Goal: Task Accomplishment & Management: Use online tool/utility

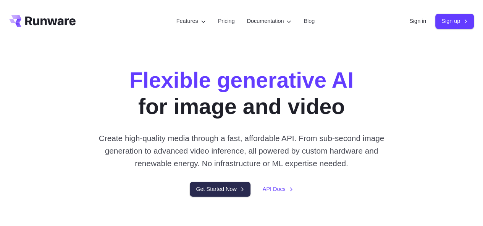
drag, startPoint x: 205, startPoint y: 203, endPoint x: 172, endPoint y: 180, distance: 39.9
click at [205, 197] on link "Get Started Now" at bounding box center [220, 189] width 60 height 15
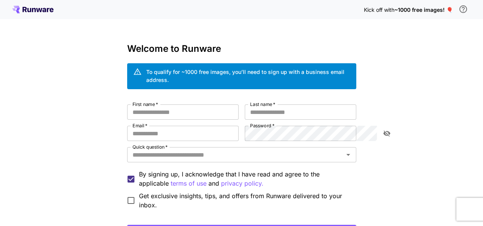
click at [147, 106] on input "First name   *" at bounding box center [182, 112] width 111 height 15
type input "**********"
type input "*****"
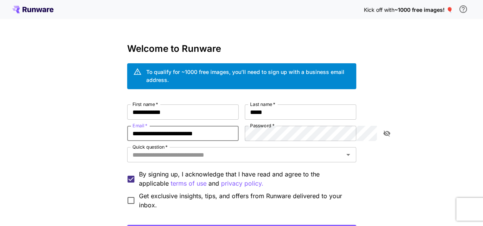
type input "**********"
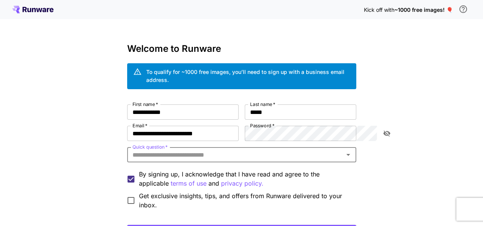
click at [353, 150] on icon "Open" at bounding box center [347, 154] width 9 height 9
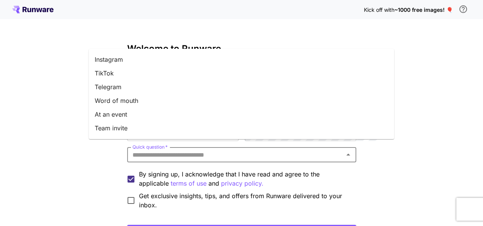
scroll to position [121, 0]
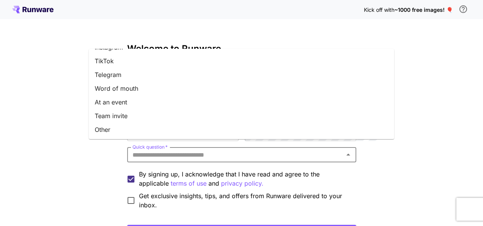
click at [126, 86] on li "Word of mouth" at bounding box center [241, 89] width 305 height 14
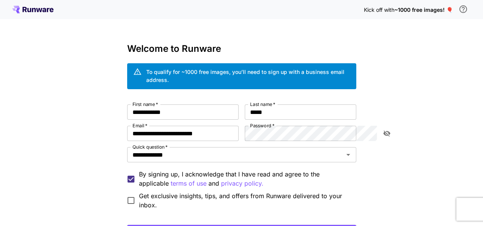
drag, startPoint x: 388, startPoint y: 148, endPoint x: 371, endPoint y: 145, distance: 16.8
click at [353, 150] on icon "Open" at bounding box center [347, 154] width 9 height 9
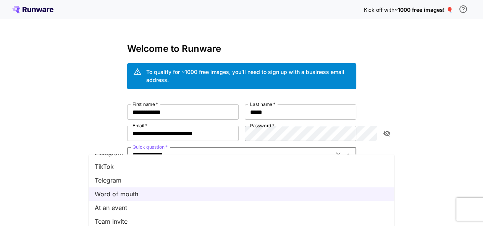
scroll to position [60, 0]
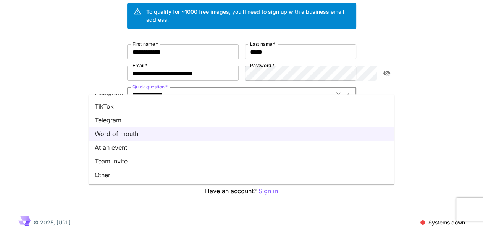
click at [110, 161] on li "Team invite" at bounding box center [241, 162] width 305 height 14
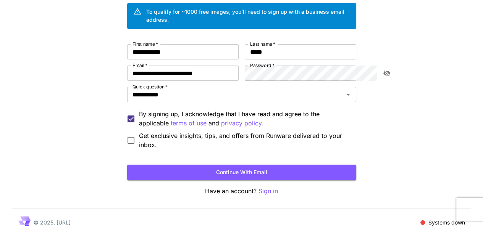
click at [240, 165] on button "Continue with email" at bounding box center [241, 173] width 229 height 16
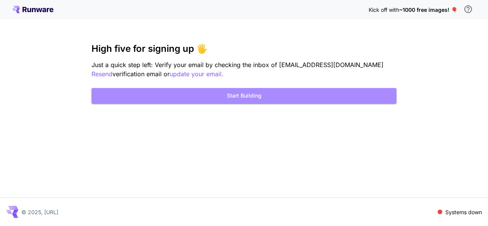
click at [263, 93] on button "Start Building" at bounding box center [244, 96] width 305 height 16
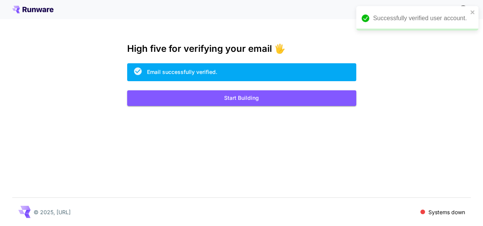
click at [241, 94] on button "Start Building" at bounding box center [241, 98] width 229 height 16
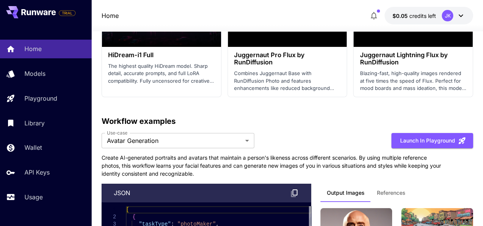
scroll to position [2557, 0]
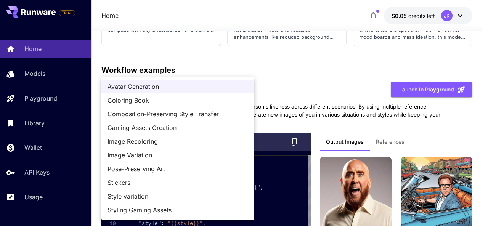
click at [283, 84] on div at bounding box center [244, 113] width 488 height 226
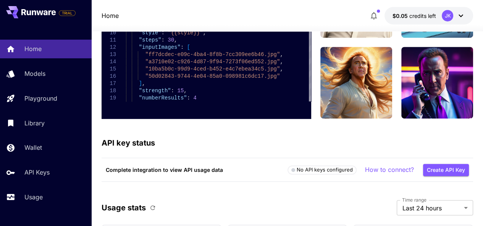
scroll to position [2710, 0]
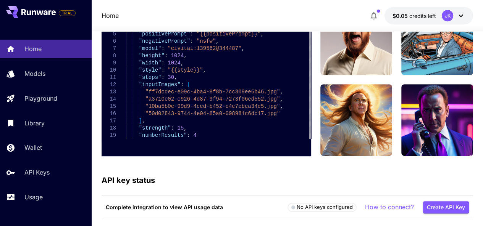
click at [37, 71] on p "Models" at bounding box center [34, 73] width 21 height 9
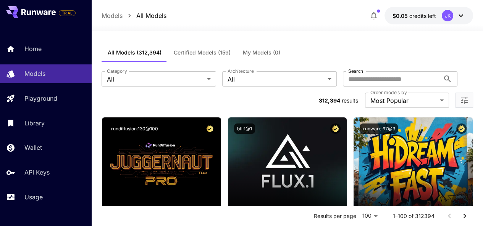
click at [343, 81] on input "Search" at bounding box center [391, 78] width 97 height 15
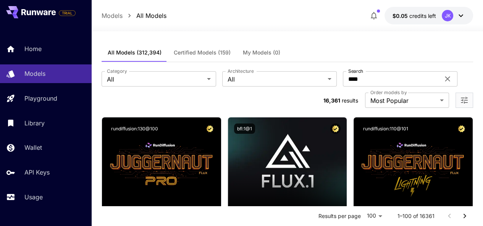
click at [312, 55] on div "All Models (312,394) Certified Models (159) My Models (0)" at bounding box center [288, 53] width 372 height 19
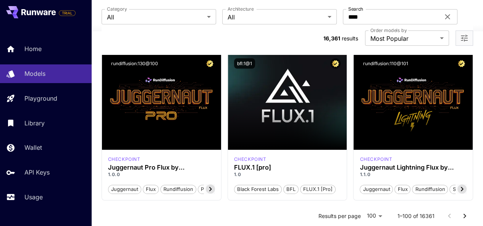
scroll to position [76, 0]
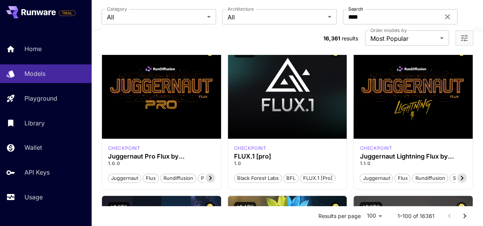
click at [209, 176] on icon at bounding box center [210, 178] width 3 height 4
click at [209, 174] on icon at bounding box center [210, 178] width 9 height 9
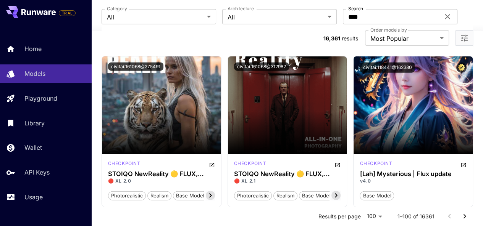
scroll to position [1641, 0]
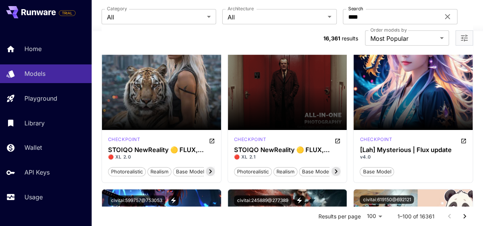
click at [343, 17] on input "****" at bounding box center [391, 16] width 97 height 15
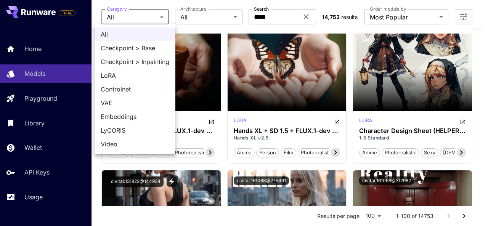
click at [164, 16] on div at bounding box center [244, 113] width 488 height 226
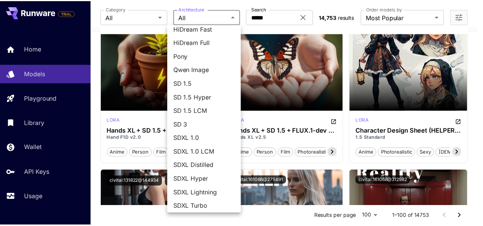
scroll to position [105, 0]
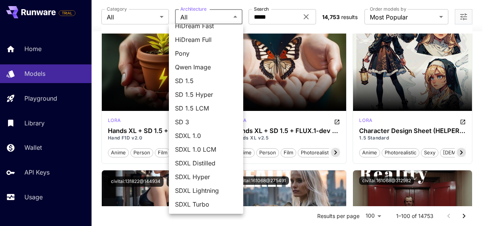
click at [236, 16] on div at bounding box center [244, 113] width 488 height 226
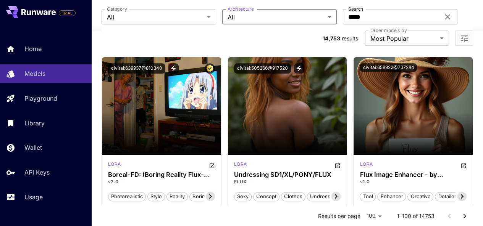
scroll to position [3244, 0]
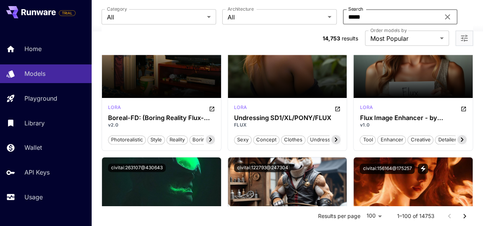
click at [240, 19] on div "Category All *** Category Architecture All *** Architecture Search **** Search" at bounding box center [288, 16] width 372 height 15
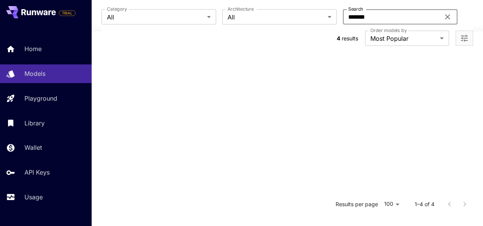
scroll to position [219, 0]
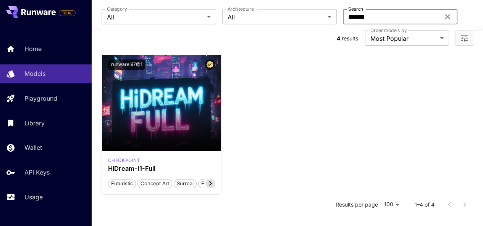
type input "*******"
click at [443, 16] on icon at bounding box center [447, 16] width 9 height 9
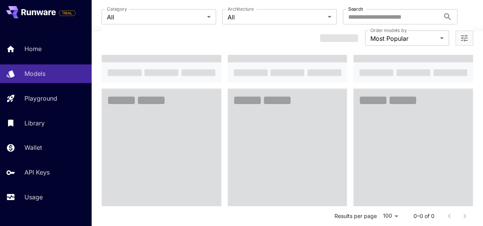
click at [343, 16] on input "Search" at bounding box center [391, 16] width 97 height 15
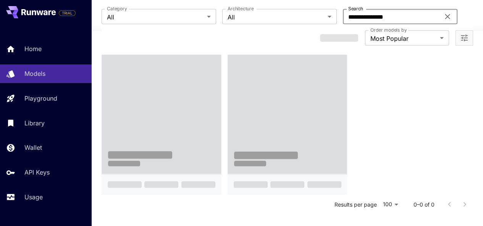
scroll to position [149, 0]
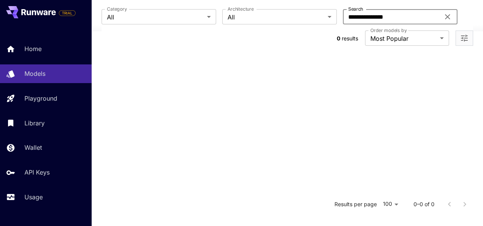
click at [343, 19] on input "**********" at bounding box center [391, 16] width 97 height 15
drag, startPoint x: 307, startPoint y: 18, endPoint x: 297, endPoint y: 19, distance: 9.7
click at [343, 19] on input "**********" at bounding box center [391, 16] width 97 height 15
type input "**********"
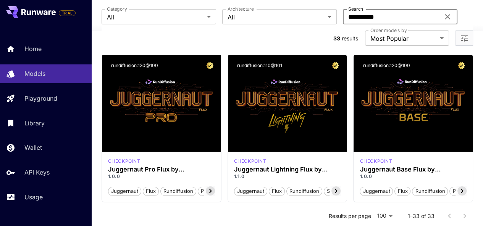
scroll to position [76, 0]
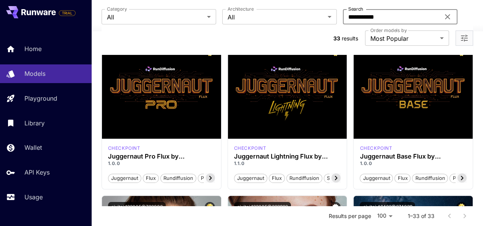
click at [285, 87] on span "Launch in Playground" at bounding box center [282, 90] width 57 height 6
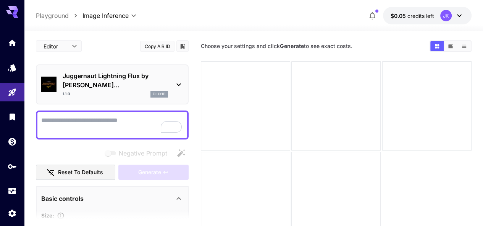
click at [95, 116] on textarea "Negative Prompt" at bounding box center [112, 125] width 142 height 18
paste textarea "**********"
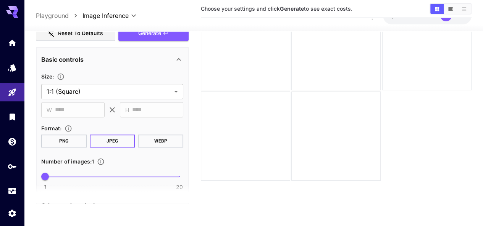
type textarea "**********"
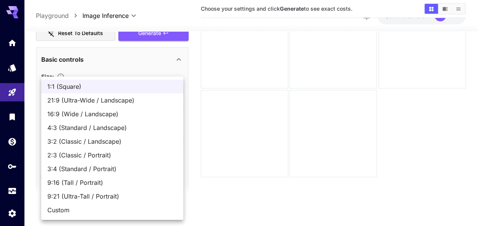
click at [169, 80] on body "**********" at bounding box center [241, 83] width 483 height 287
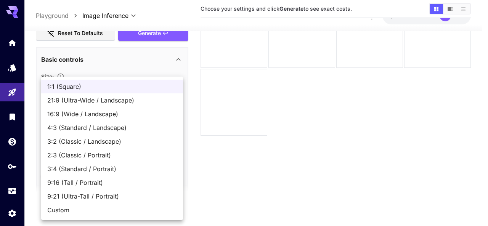
click at [82, 112] on span "16:9 (Wide / Landscape)" at bounding box center [112, 114] width 130 height 9
type input "**********"
type input "****"
type input "***"
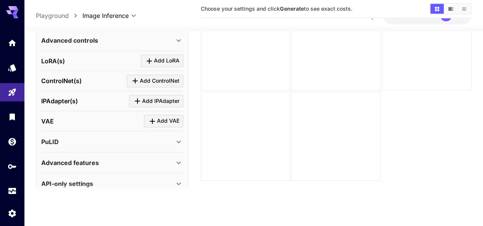
click at [181, 158] on icon at bounding box center [178, 162] width 9 height 9
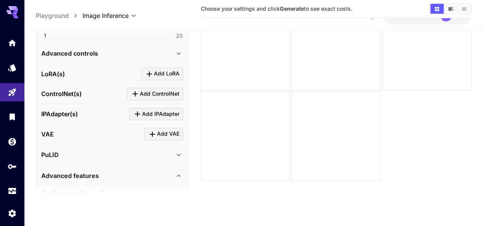
click at [176, 171] on icon at bounding box center [178, 175] width 9 height 9
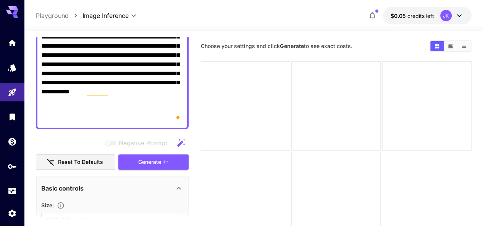
click at [180, 139] on icon "button" at bounding box center [181, 143] width 8 height 8
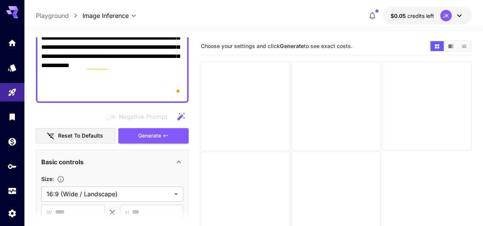
click at [152, 131] on span "Generate" at bounding box center [149, 136] width 23 height 10
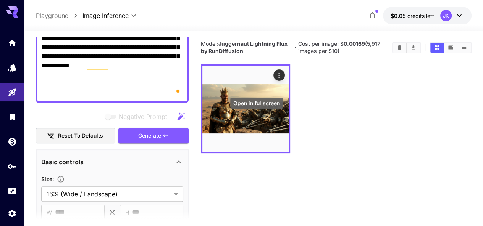
click at [0, 0] on icon "Open in fullscreen" at bounding box center [0, 0] width 0 height 0
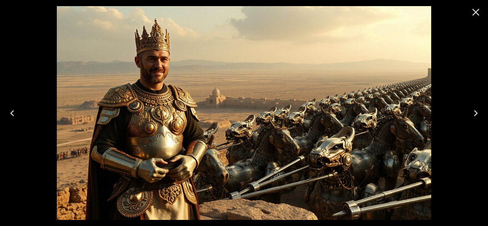
click at [474, 13] on icon "Close" at bounding box center [476, 12] width 12 height 12
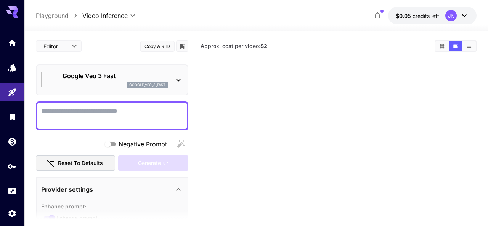
type input "*"
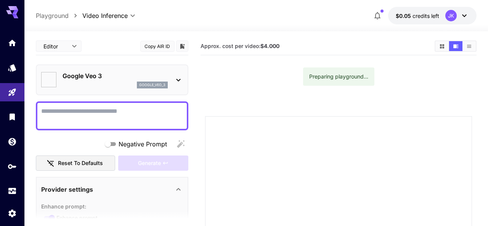
type input "*"
type input "**********"
type input "***"
type input "*"
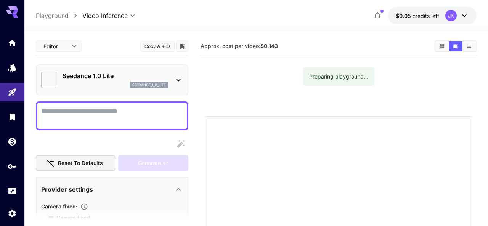
type input "**"
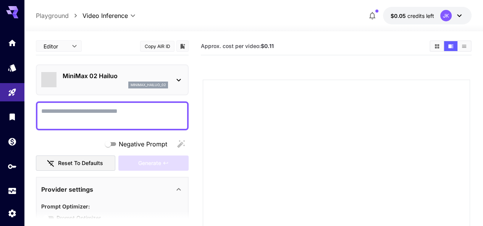
type input "*"
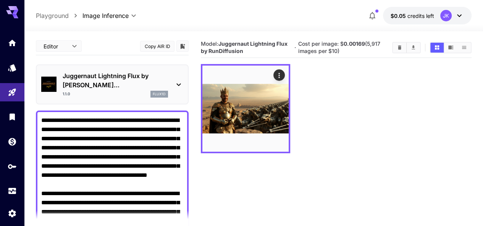
scroll to position [229, 0]
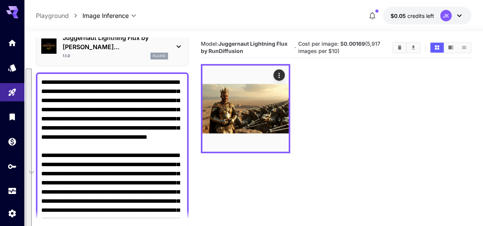
scroll to position [0, 0]
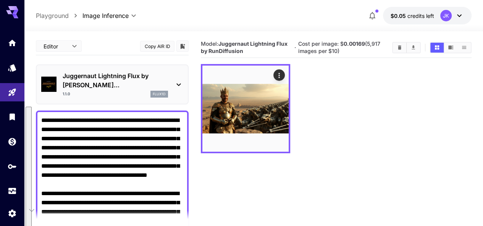
click at [182, 80] on icon at bounding box center [178, 84] width 9 height 9
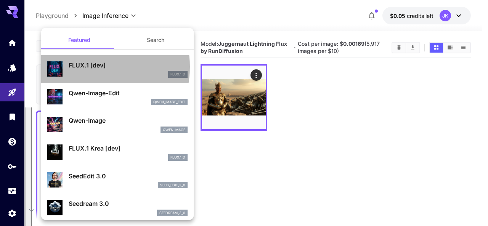
click at [87, 67] on p "FLUX.1 [dev]" at bounding box center [128, 65] width 119 height 9
type input "**"
type input "***"
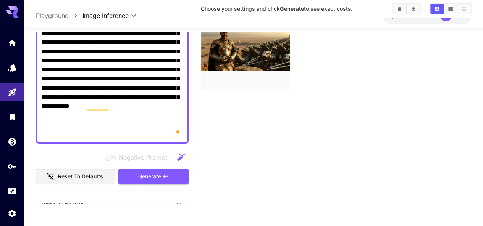
click at [160, 176] on span "Generate" at bounding box center [149, 177] width 23 height 10
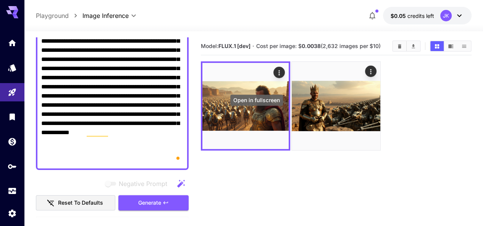
click at [0, 0] on icon "Open in fullscreen" at bounding box center [0, 0] width 0 height 0
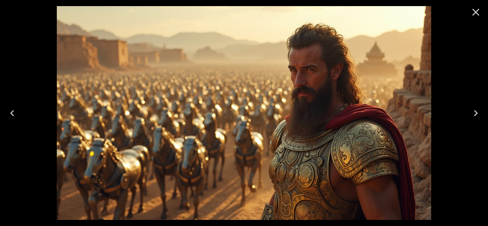
click at [476, 14] on icon "Close" at bounding box center [476, 12] width 12 height 12
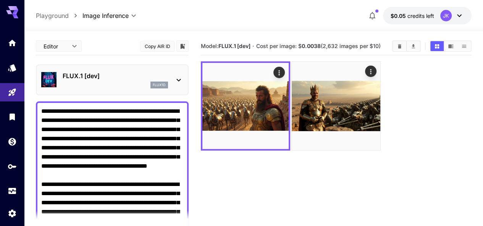
click at [177, 77] on icon at bounding box center [178, 80] width 9 height 9
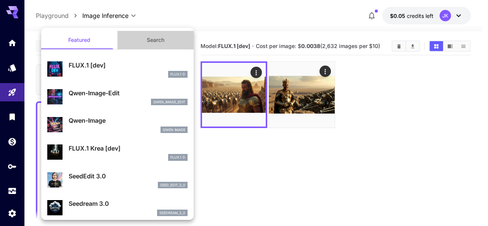
click at [155, 39] on button "Search" at bounding box center [156, 40] width 76 height 18
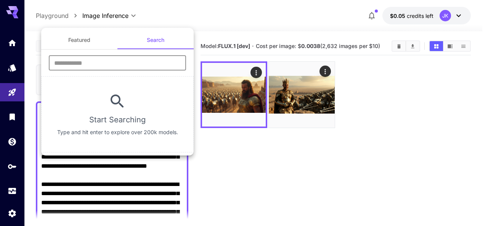
click at [109, 66] on input "text" at bounding box center [117, 62] width 137 height 15
drag, startPoint x: 102, startPoint y: 66, endPoint x: 53, endPoint y: 60, distance: 49.6
click at [53, 60] on input "********" at bounding box center [117, 62] width 137 height 15
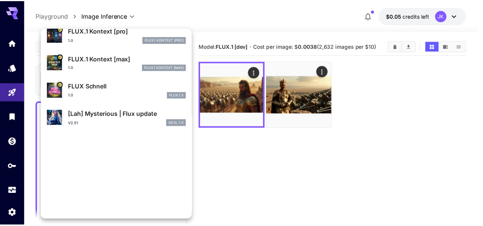
scroll to position [306, 0]
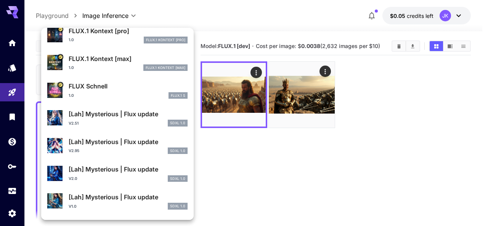
type input "****"
click at [97, 87] on p "FLUX Schnell" at bounding box center [128, 86] width 119 height 9
type input "*"
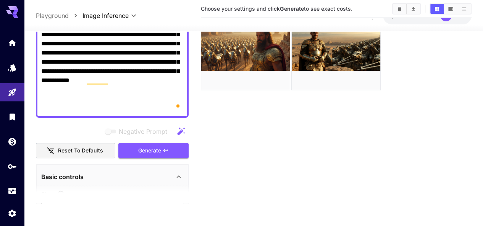
scroll to position [191, 0]
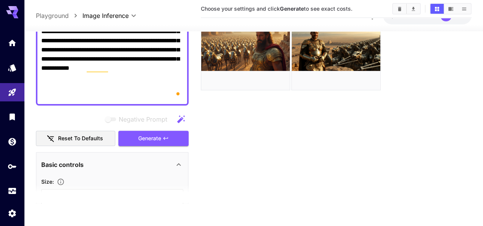
click at [154, 140] on span "Generate" at bounding box center [149, 139] width 23 height 10
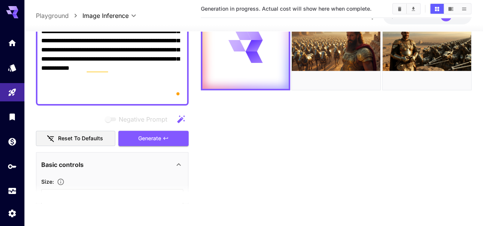
scroll to position [0, 0]
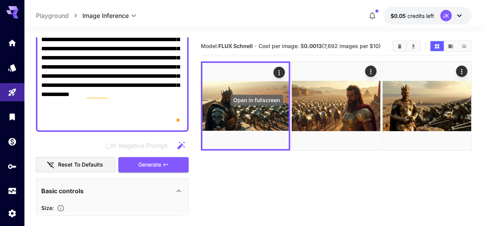
click at [0, 0] on icon "Open in fullscreen" at bounding box center [0, 0] width 0 height 0
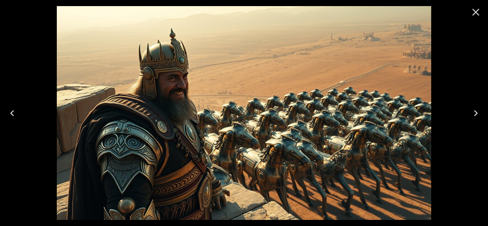
click at [475, 15] on icon "Close" at bounding box center [476, 12] width 12 height 12
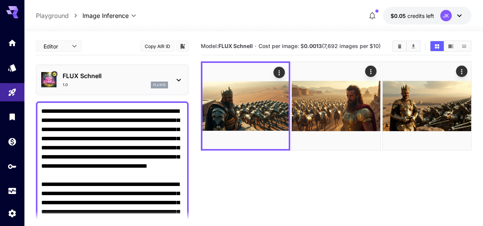
click at [178, 79] on icon at bounding box center [178, 80] width 9 height 9
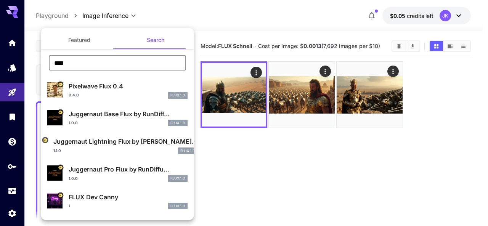
click at [103, 67] on input "****" at bounding box center [117, 62] width 137 height 15
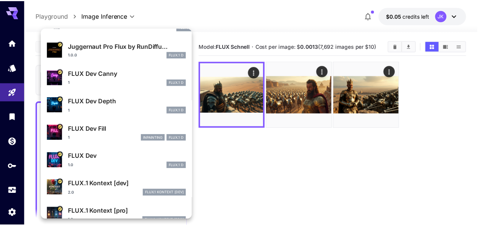
scroll to position [153, 0]
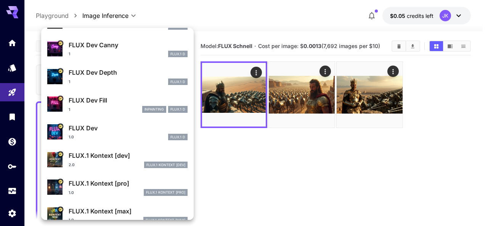
type input "****"
click at [92, 133] on div "FLUX Dev 1.0 FLUX.1 D" at bounding box center [128, 132] width 119 height 17
type input "**"
type input "***"
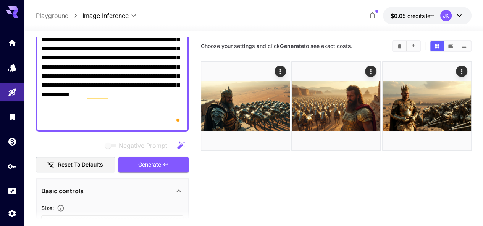
scroll to position [60, 0]
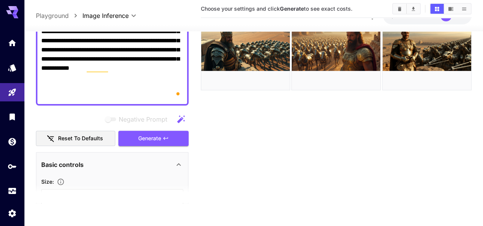
click at [157, 139] on span "Generate" at bounding box center [149, 139] width 23 height 10
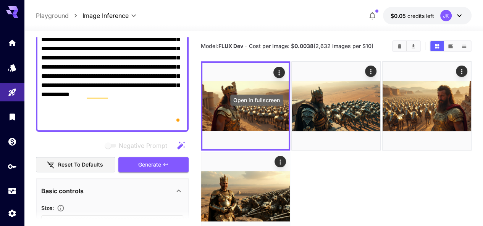
click at [0, 0] on icon "Open in fullscreen" at bounding box center [0, 0] width 0 height 0
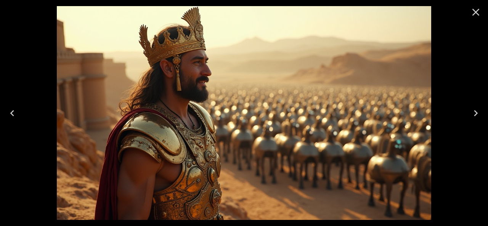
click at [479, 13] on icon "Close" at bounding box center [476, 12] width 12 height 12
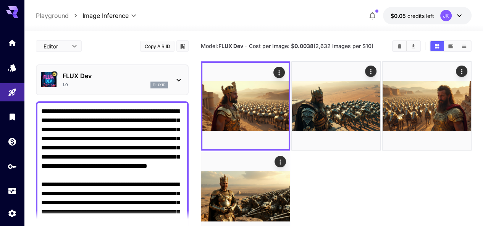
scroll to position [0, 0]
click at [0, 0] on icon "Open in fullscreen" at bounding box center [0, 0] width 0 height 0
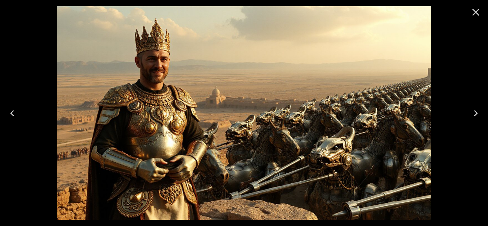
click at [13, 113] on icon "Previous" at bounding box center [12, 113] width 12 height 12
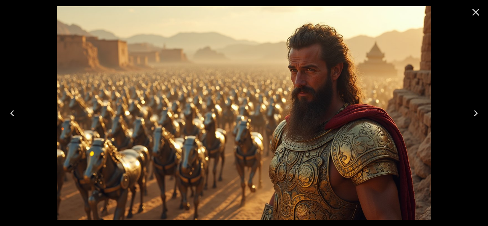
click at [477, 113] on icon "Next" at bounding box center [476, 113] width 4 height 6
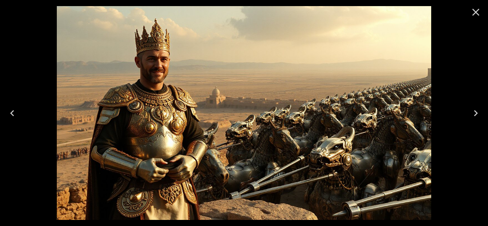
click at [21, 108] on button "Previous" at bounding box center [12, 113] width 24 height 31
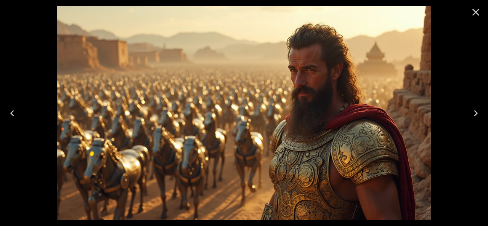
click at [16, 111] on icon "Previous" at bounding box center [12, 113] width 12 height 12
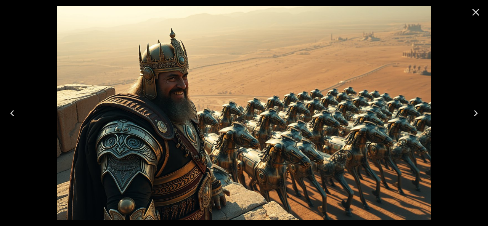
click at [477, 111] on icon "Next" at bounding box center [476, 113] width 12 height 12
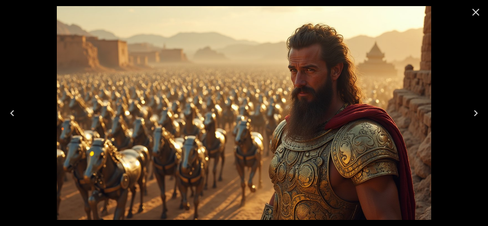
click at [474, 15] on icon "Close" at bounding box center [476, 12] width 7 height 7
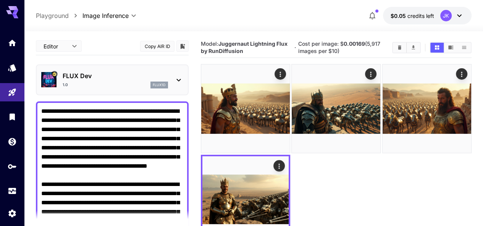
click at [176, 79] on icon at bounding box center [178, 80] width 9 height 9
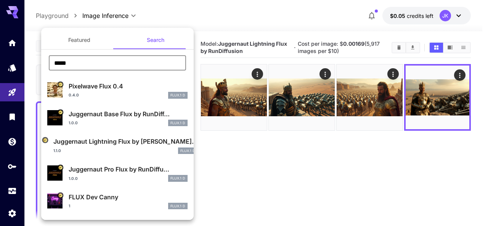
drag, startPoint x: 63, startPoint y: 58, endPoint x: 51, endPoint y: 57, distance: 11.9
click at [51, 57] on input "****" at bounding box center [117, 62] width 137 height 15
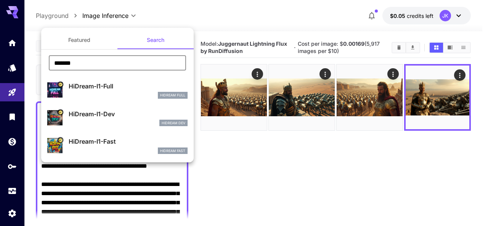
type input "*******"
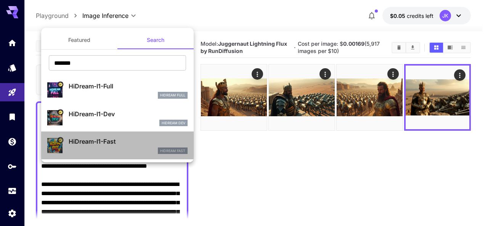
click at [109, 145] on p "HiDream-I1-Fast" at bounding box center [128, 141] width 119 height 9
type input "**"
type input "*"
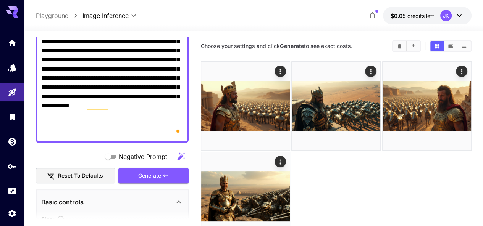
scroll to position [191, 0]
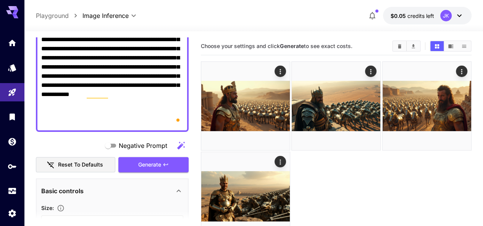
click at [165, 163] on icon "button" at bounding box center [166, 165] width 6 height 6
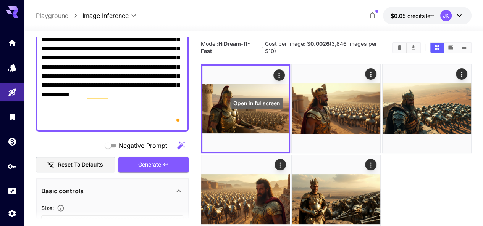
click at [0, 0] on icon "Open in fullscreen" at bounding box center [0, 0] width 0 height 0
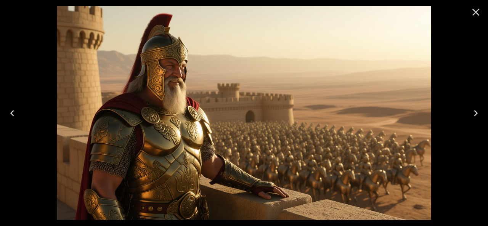
click at [477, 10] on icon "Close" at bounding box center [476, 12] width 12 height 12
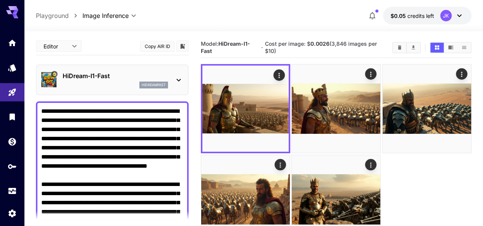
scroll to position [0, 0]
click at [175, 77] on icon at bounding box center [178, 80] width 9 height 9
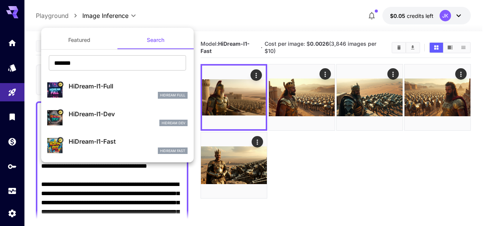
click at [99, 114] on p "HiDream-I1-Dev" at bounding box center [128, 114] width 119 height 9
type input "**"
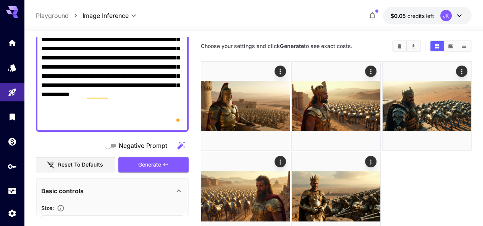
scroll to position [191, 0]
click at [148, 164] on span "Generate" at bounding box center [149, 165] width 23 height 10
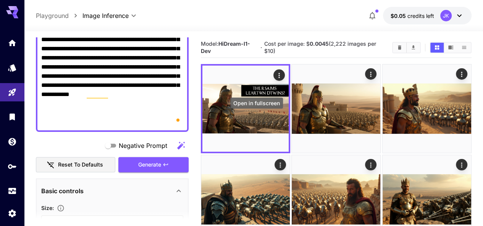
click at [0, 0] on icon "Open in fullscreen" at bounding box center [0, 0] width 0 height 0
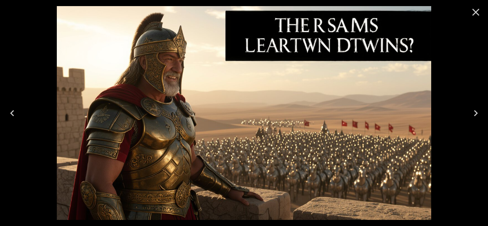
click at [474, 11] on icon "Close" at bounding box center [476, 12] width 7 height 7
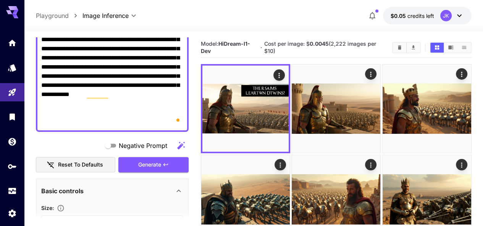
click at [382, 100] on img at bounding box center [426, 108] width 89 height 89
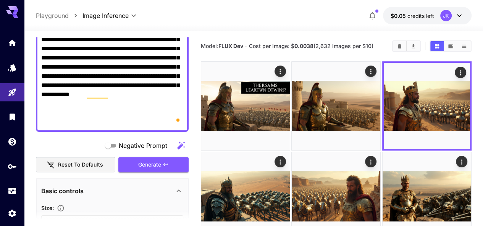
click at [290, 152] on img at bounding box center [245, 196] width 89 height 89
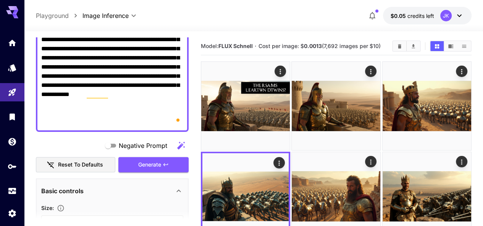
click at [382, 152] on img at bounding box center [426, 196] width 89 height 89
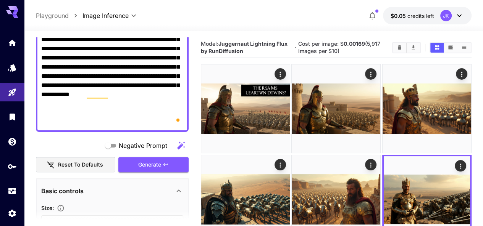
click at [292, 161] on img at bounding box center [336, 199] width 89 height 89
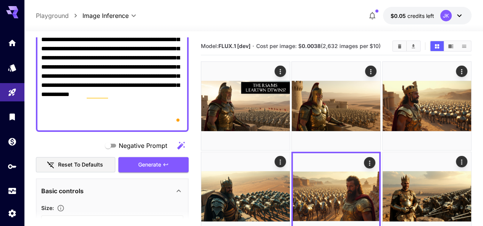
click at [290, 152] on img at bounding box center [245, 196] width 89 height 89
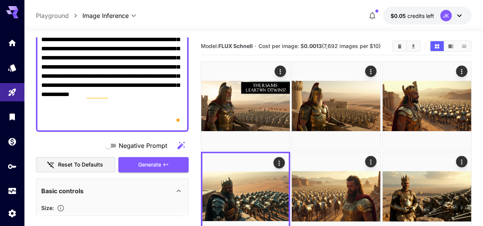
click at [382, 90] on img at bounding box center [426, 106] width 89 height 89
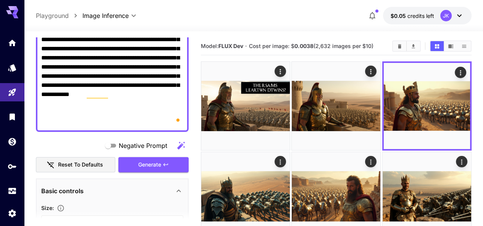
click at [382, 156] on img at bounding box center [426, 196] width 89 height 89
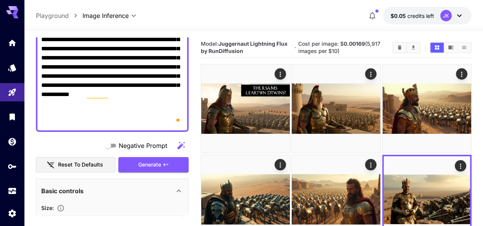
click at [292, 162] on img at bounding box center [336, 199] width 89 height 89
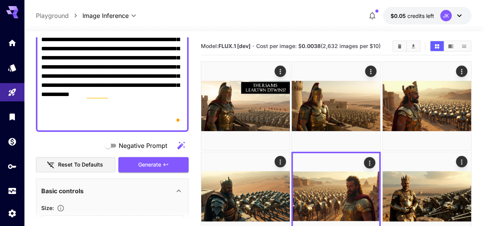
click at [290, 152] on img at bounding box center [245, 196] width 89 height 89
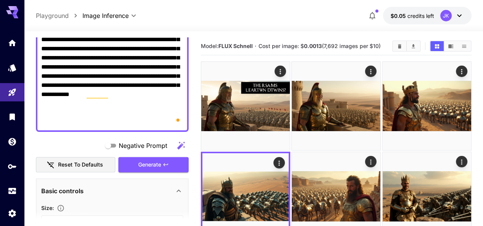
click at [292, 161] on img at bounding box center [336, 196] width 89 height 89
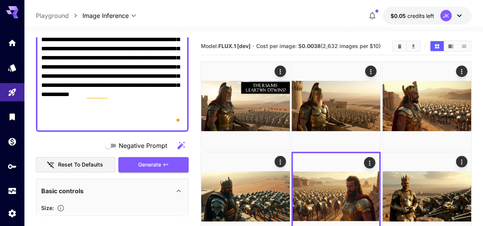
click at [290, 152] on img at bounding box center [245, 196] width 89 height 89
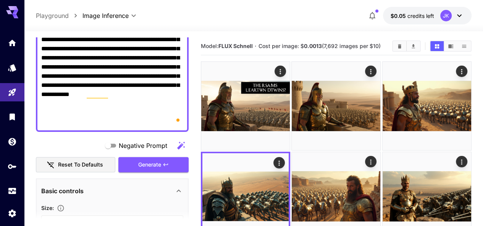
click at [382, 96] on img at bounding box center [426, 106] width 89 height 89
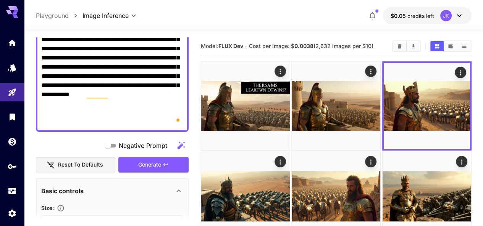
click at [292, 158] on img at bounding box center [336, 196] width 89 height 89
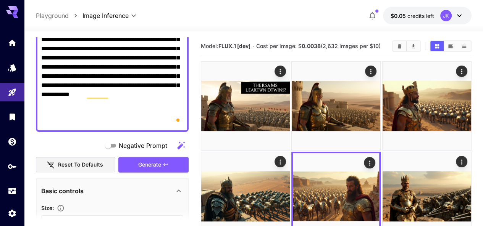
click at [382, 97] on img at bounding box center [426, 106] width 89 height 89
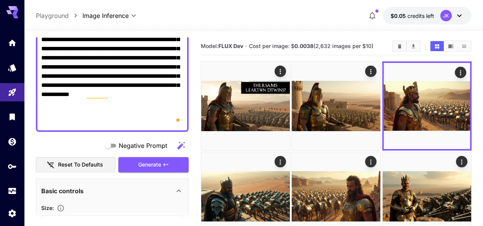
click at [292, 154] on img at bounding box center [336, 196] width 89 height 89
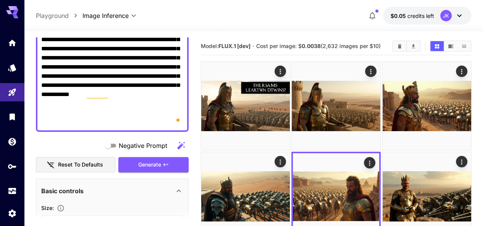
click at [302, 95] on img at bounding box center [336, 106] width 89 height 89
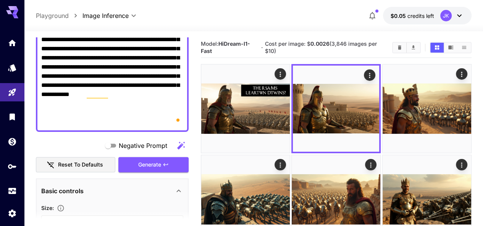
click at [236, 102] on img at bounding box center [245, 108] width 89 height 89
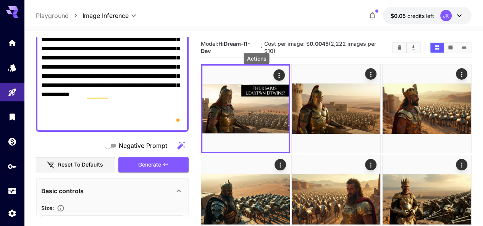
click at [275, 74] on icon "Actions" at bounding box center [279, 76] width 8 height 8
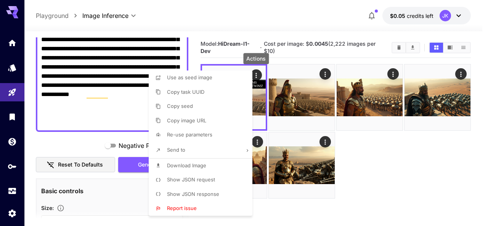
click at [258, 74] on div at bounding box center [244, 113] width 488 height 226
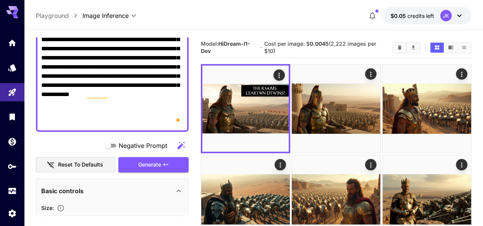
click at [155, 163] on span "Generate" at bounding box center [149, 165] width 23 height 10
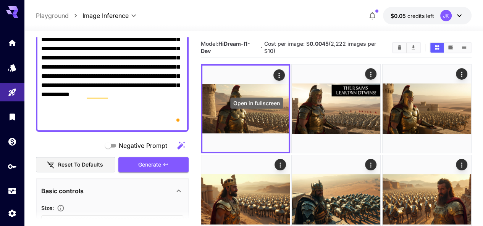
click at [0, 0] on icon "Open in fullscreen" at bounding box center [0, 0] width 0 height 0
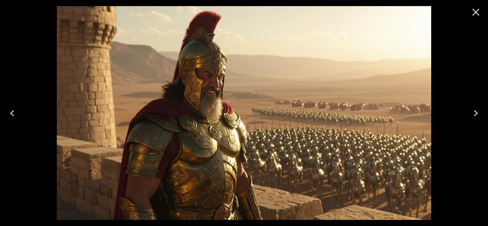
click at [476, 16] on icon "Close" at bounding box center [476, 12] width 12 height 12
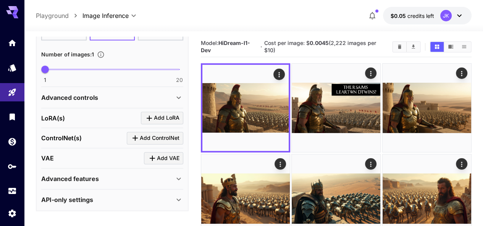
scroll to position [38, 0]
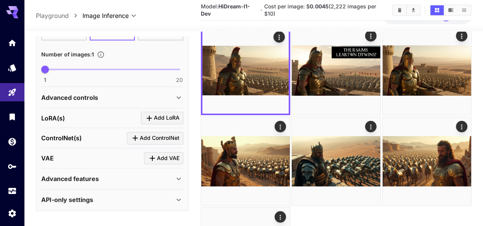
click at [178, 93] on icon at bounding box center [178, 97] width 9 height 9
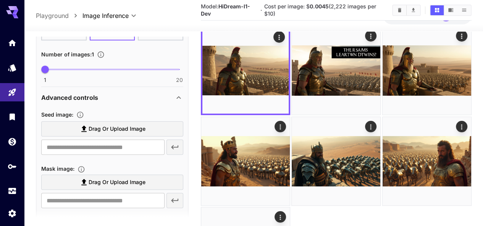
click at [178, 93] on icon at bounding box center [178, 97] width 9 height 9
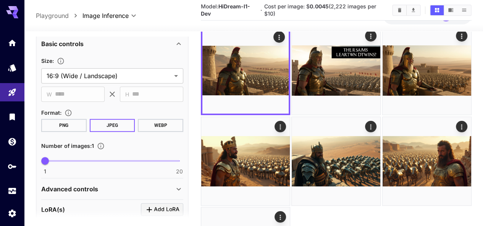
scroll to position [314, 0]
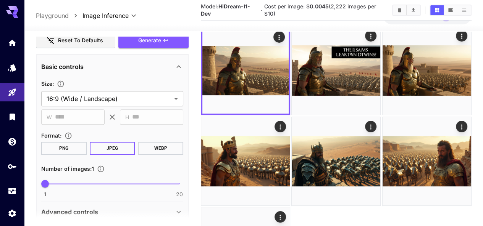
click at [182, 208] on icon at bounding box center [178, 212] width 9 height 9
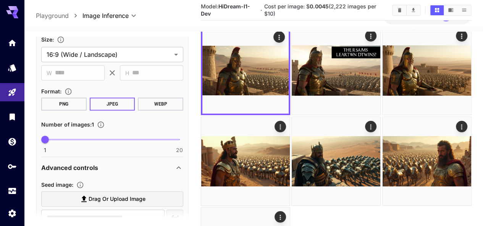
scroll to position [353, 0]
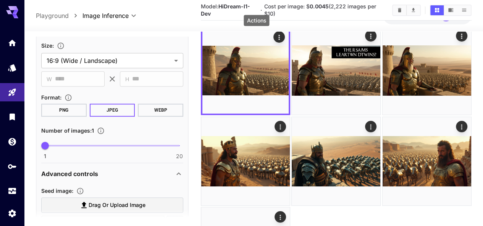
click at [275, 39] on icon "Actions" at bounding box center [279, 38] width 8 height 8
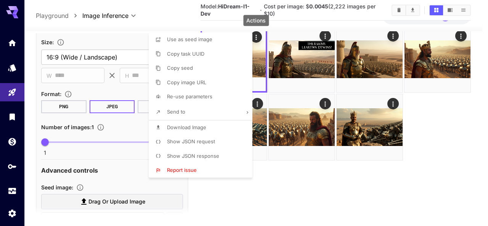
click at [204, 52] on span "Copy task UUID" at bounding box center [185, 54] width 37 height 6
click at [197, 191] on div at bounding box center [244, 113] width 488 height 226
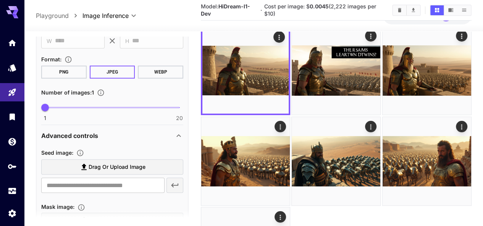
scroll to position [391, 0]
click at [116, 183] on input "text" at bounding box center [102, 185] width 123 height 15
paste input "**********"
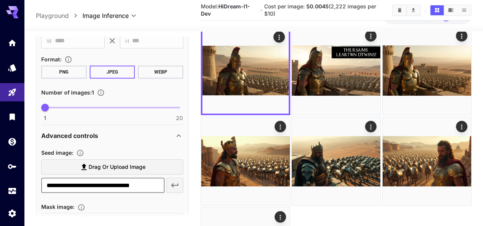
scroll to position [0, 7]
type input "**********"
click at [172, 181] on icon "button" at bounding box center [174, 185] width 9 height 9
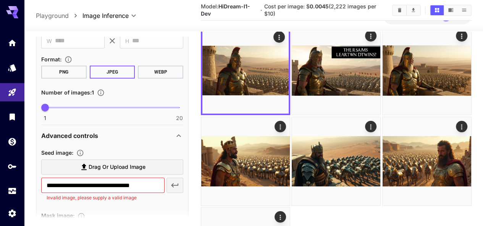
click at [138, 179] on input "**********" at bounding box center [102, 185] width 123 height 15
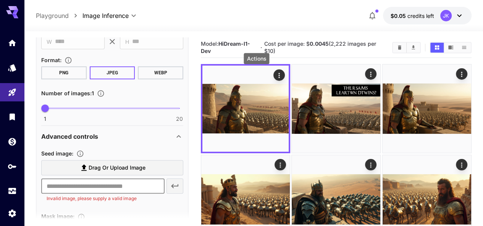
click at [275, 74] on icon "Actions" at bounding box center [279, 76] width 8 height 8
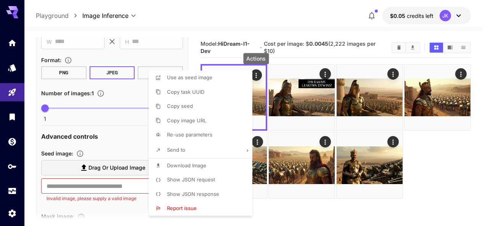
click at [187, 121] on span "Copy image URL" at bounding box center [186, 121] width 39 height 6
click at [98, 187] on div at bounding box center [244, 113] width 488 height 226
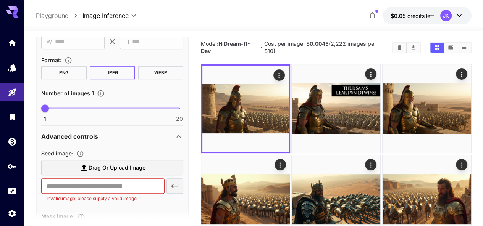
click at [98, 185] on input "text" at bounding box center [102, 186] width 123 height 15
paste input "**********"
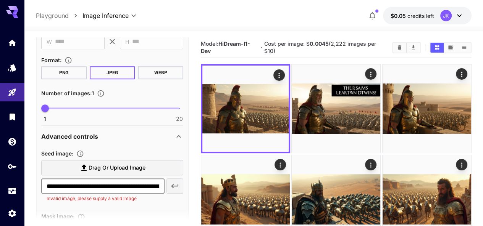
scroll to position [0, 125]
type input "**********"
click at [176, 187] on icon "button" at bounding box center [174, 186] width 9 height 9
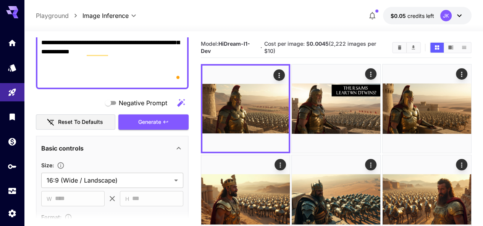
scroll to position [162, 0]
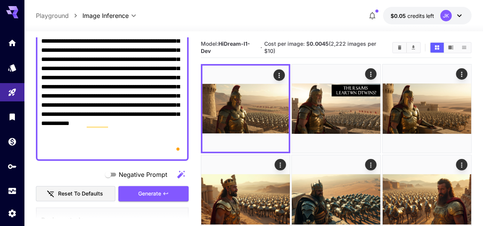
click at [122, 86] on textarea "Negative Prompt" at bounding box center [112, 50] width 142 height 211
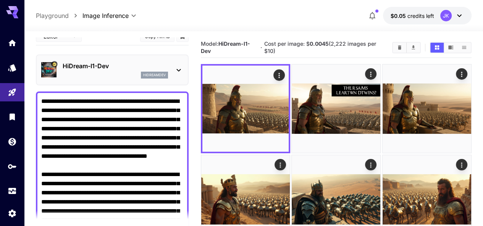
scroll to position [9, 0]
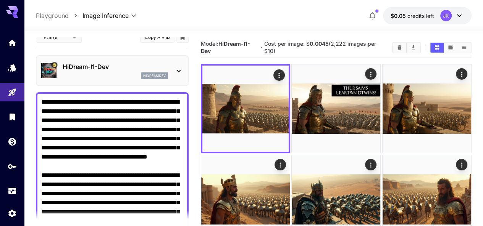
paste textarea "To enrich screen reader interactions, please activate Accessibility in Grammarl…"
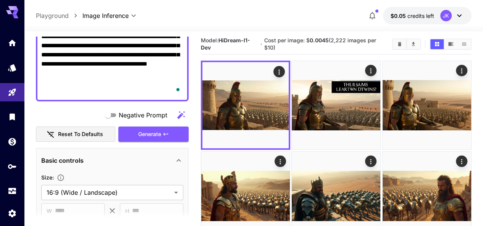
scroll to position [193, 0]
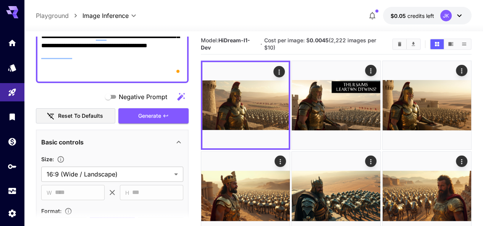
type textarea "**********"
click at [153, 119] on span "Generate" at bounding box center [149, 116] width 23 height 10
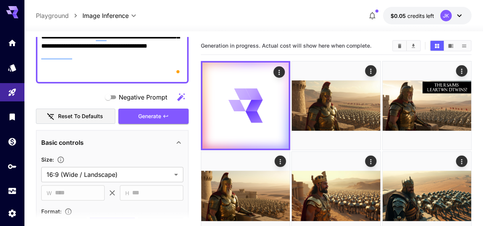
scroll to position [0, 0]
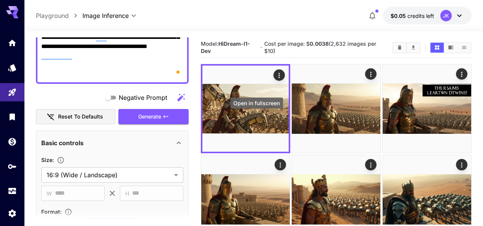
click at [0, 0] on icon "Open in fullscreen" at bounding box center [0, 0] width 0 height 0
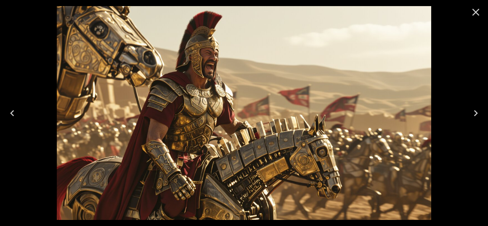
click at [478, 13] on icon "Close" at bounding box center [476, 12] width 7 height 7
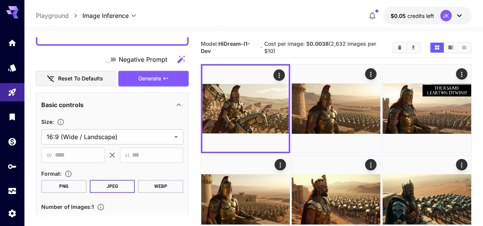
scroll to position [269, 0]
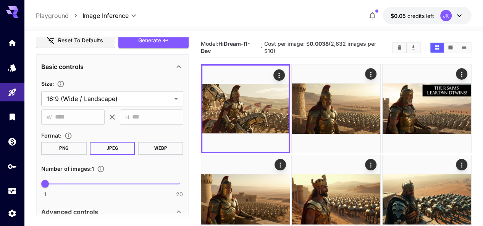
click at [164, 146] on button "WEBP" at bounding box center [160, 148] width 45 height 13
click at [52, 147] on button "PNG" at bounding box center [63, 148] width 45 height 13
click at [119, 147] on button "JPEG" at bounding box center [112, 148] width 45 height 13
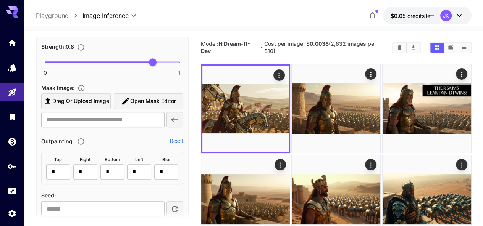
scroll to position [537, 0]
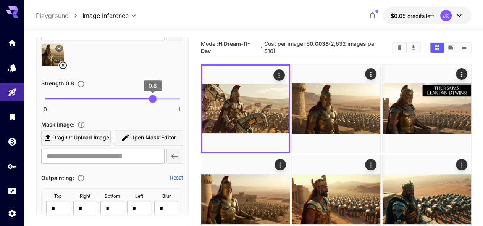
drag, startPoint x: 153, startPoint y: 98, endPoint x: 188, endPoint y: 99, distance: 35.1
click at [188, 99] on div "**********" at bounding box center [112, 190] width 153 height 731
type input "*"
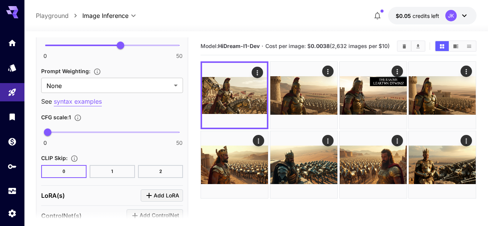
click at [179, 84] on body "**********" at bounding box center [244, 143] width 488 height 287
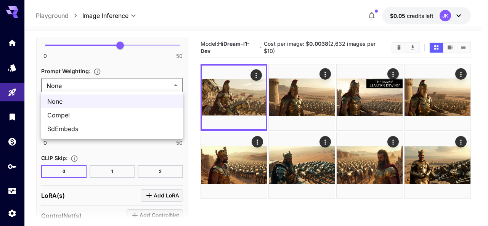
click at [177, 86] on div at bounding box center [244, 113] width 488 height 226
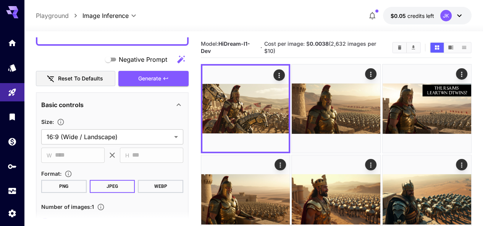
drag, startPoint x: 158, startPoint y: 79, endPoint x: 137, endPoint y: 106, distance: 34.6
click at [157, 79] on span "Generate" at bounding box center [149, 79] width 23 height 10
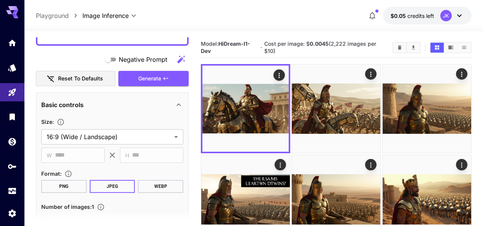
click at [298, 96] on img at bounding box center [336, 108] width 89 height 89
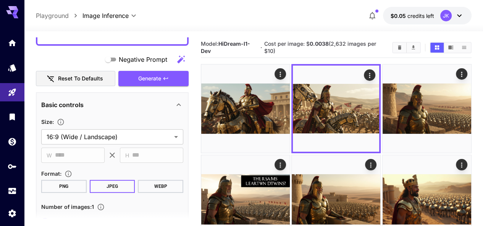
click at [234, 97] on img at bounding box center [245, 108] width 89 height 89
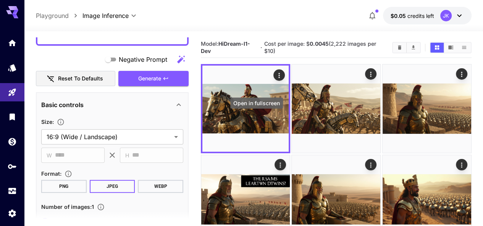
click at [0, 0] on icon "Open in fullscreen" at bounding box center [0, 0] width 0 height 0
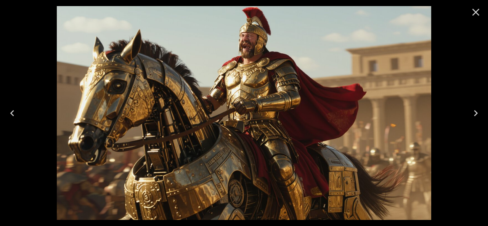
click at [476, 13] on icon "Close" at bounding box center [476, 12] width 7 height 7
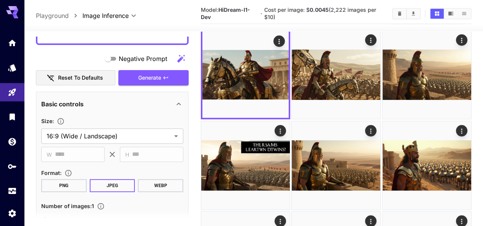
scroll to position [38, 0]
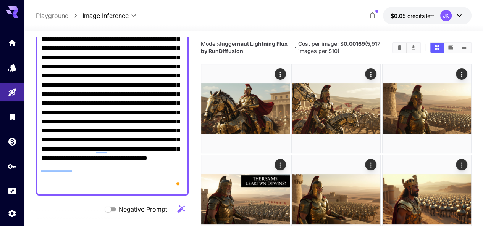
scroll to position [0, 0]
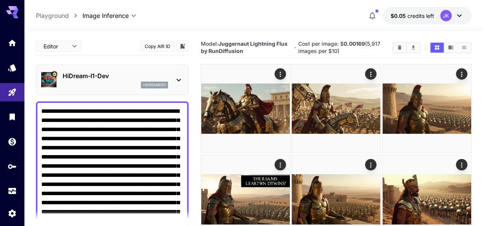
click at [124, 77] on p "HiDream-I1-Dev" at bounding box center [115, 75] width 105 height 9
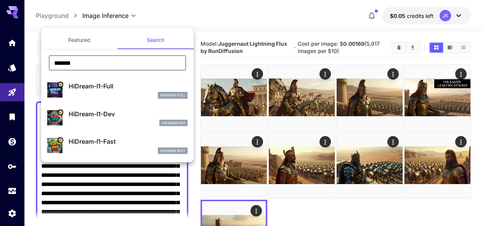
drag, startPoint x: 103, startPoint y: 64, endPoint x: 53, endPoint y: 58, distance: 49.9
click at [53, 58] on input "*******" at bounding box center [117, 62] width 137 height 15
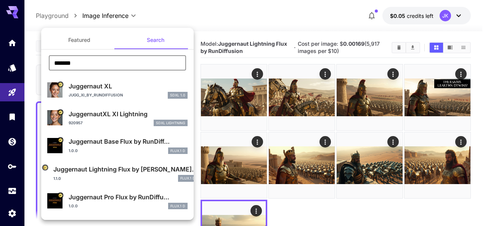
type input "*******"
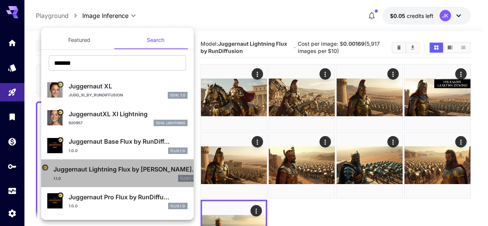
click at [121, 172] on p "Juggernaut Lightning Flux by Ru..." at bounding box center [125, 169] width 144 height 9
type input "*"
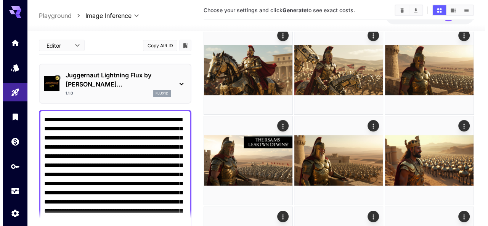
scroll to position [38, 0]
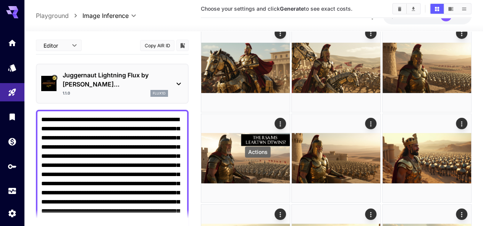
click at [458, 211] on icon "Actions" at bounding box center [462, 215] width 8 height 8
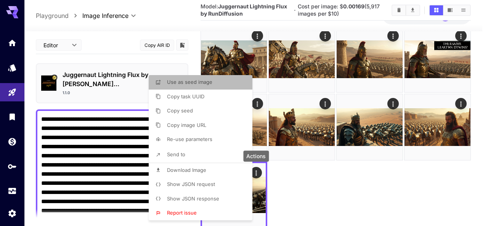
click at [201, 81] on span "Use as seed image" at bounding box center [189, 82] width 45 height 6
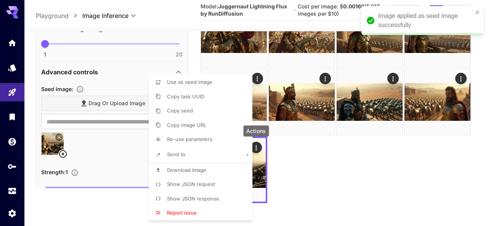
scroll to position [432, 0]
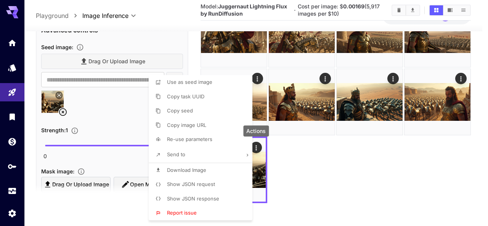
click at [286, 153] on div at bounding box center [244, 113] width 488 height 226
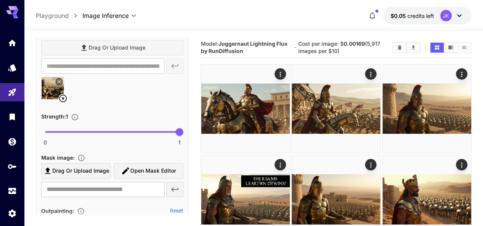
scroll to position [472, 0]
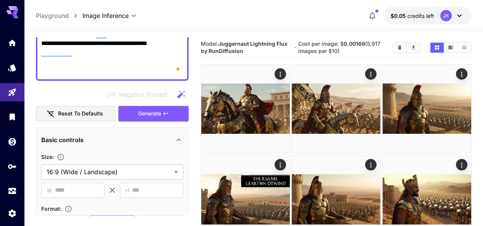
click at [149, 109] on span "Generate" at bounding box center [149, 114] width 23 height 10
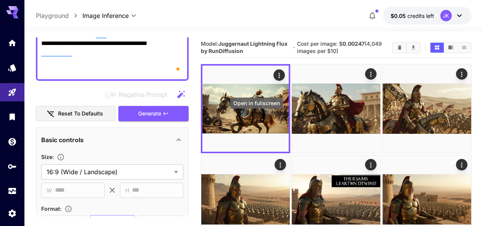
click at [0, 0] on icon "Open in fullscreen" at bounding box center [0, 0] width 0 height 0
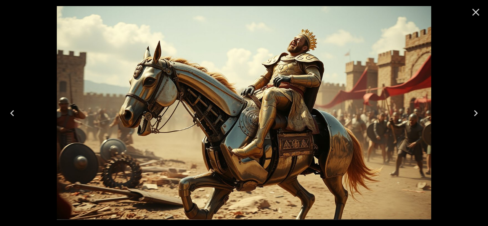
click at [474, 11] on icon "Close" at bounding box center [476, 12] width 12 height 12
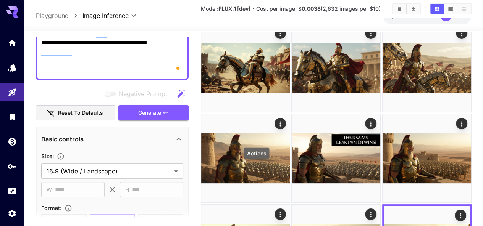
click at [456, 212] on icon "Actions" at bounding box center [460, 216] width 8 height 8
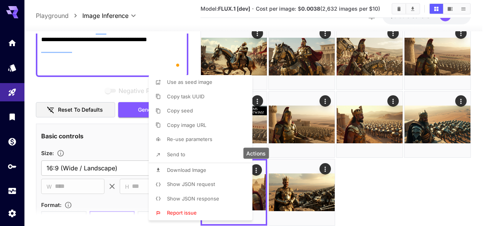
click at [191, 81] on span "Use as seed image" at bounding box center [189, 82] width 45 height 6
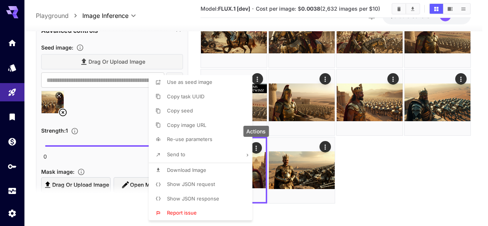
click at [259, 146] on div at bounding box center [244, 113] width 488 height 226
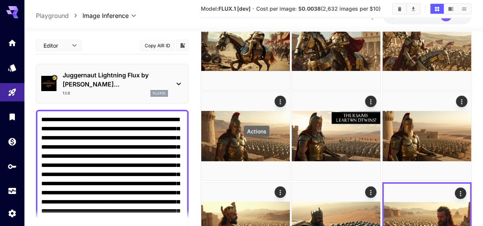
click at [136, 71] on p "Juggernaut Lightning Flux by Ru..." at bounding box center [115, 80] width 105 height 18
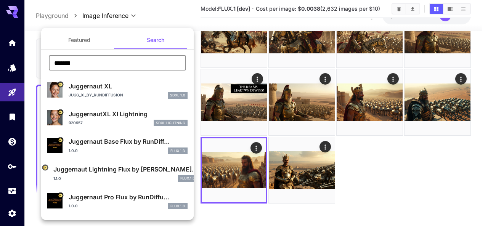
drag, startPoint x: 100, startPoint y: 63, endPoint x: 55, endPoint y: 62, distance: 45.4
click at [55, 62] on input "*******" at bounding box center [117, 62] width 137 height 15
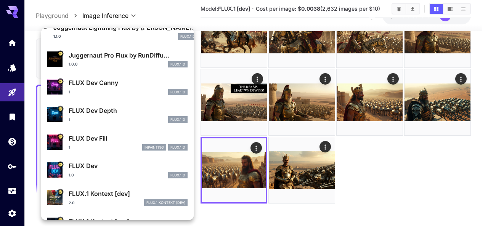
type input "****"
click at [106, 169] on p "FLUX Dev" at bounding box center [128, 165] width 119 height 9
type input "**"
type input "***"
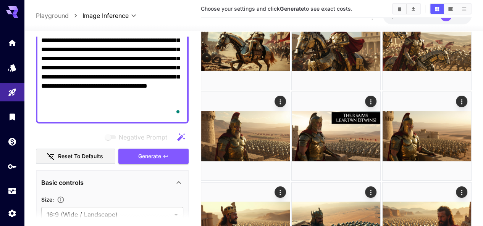
click at [152, 152] on span "Generate" at bounding box center [149, 157] width 23 height 10
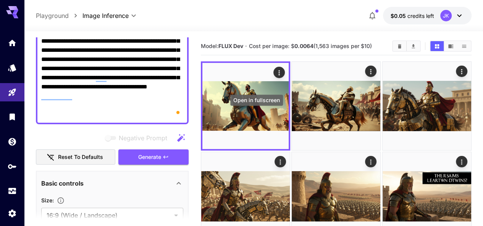
click at [0, 0] on icon "Open in fullscreen" at bounding box center [0, 0] width 0 height 0
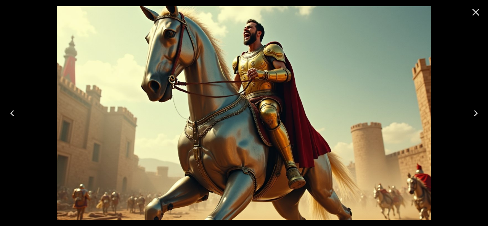
click at [479, 11] on icon "Close" at bounding box center [476, 12] width 12 height 12
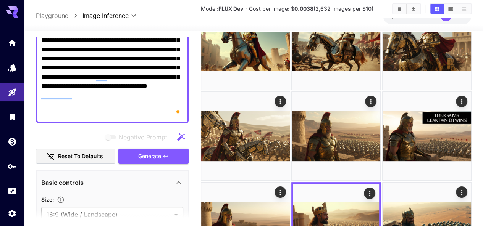
click at [382, 183] on img at bounding box center [426, 227] width 89 height 89
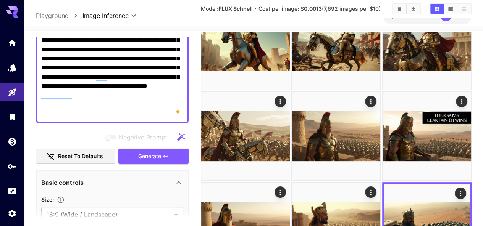
click at [382, 183] on img at bounding box center [426, 227] width 89 height 89
click at [456, 190] on icon "Actions" at bounding box center [460, 194] width 8 height 8
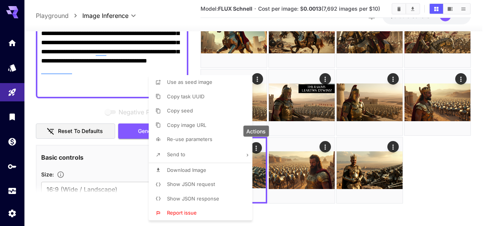
click at [197, 83] on span "Use as seed image" at bounding box center [189, 82] width 45 height 6
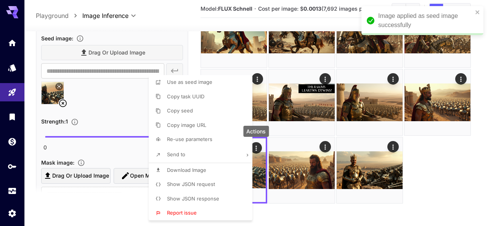
click at [255, 150] on div at bounding box center [244, 113] width 488 height 226
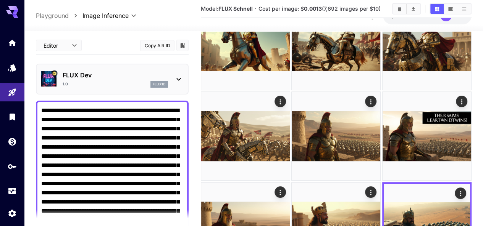
click at [148, 81] on div "1.0 flux1d" at bounding box center [115, 84] width 105 height 7
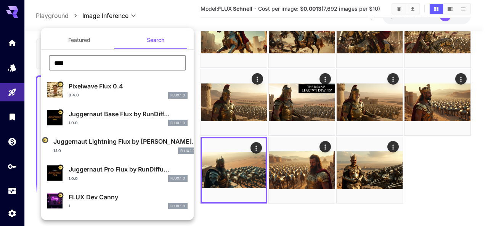
click at [104, 61] on input "****" at bounding box center [117, 62] width 137 height 15
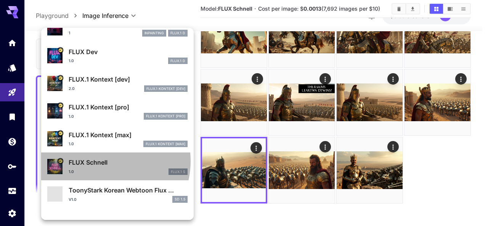
click at [102, 161] on p "FLUX Schnell" at bounding box center [128, 162] width 119 height 9
type input "*"
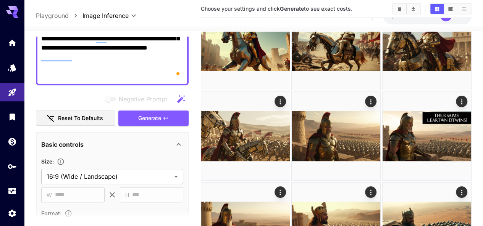
click at [155, 114] on span "Generate" at bounding box center [149, 119] width 23 height 10
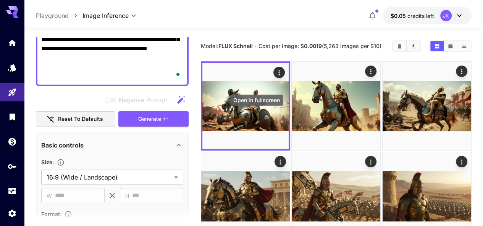
click at [0, 0] on icon "Open in fullscreen" at bounding box center [0, 0] width 0 height 0
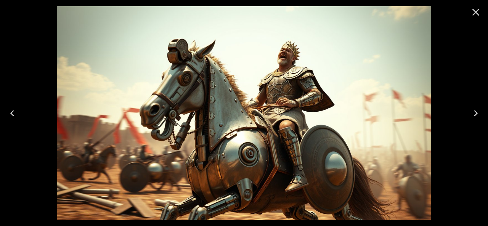
click at [477, 15] on icon "Close" at bounding box center [476, 12] width 12 height 12
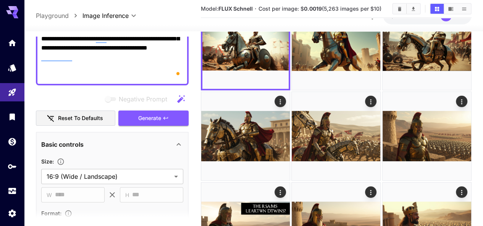
drag, startPoint x: 434, startPoint y: 97, endPoint x: 416, endPoint y: 100, distance: 17.9
click at [380, 183] on img at bounding box center [336, 227] width 89 height 89
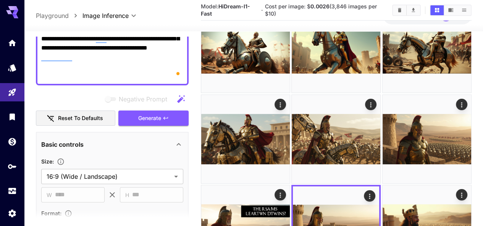
click at [290, 185] on img at bounding box center [245, 229] width 89 height 89
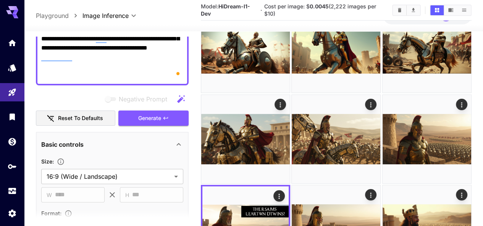
click at [380, 185] on img at bounding box center [336, 229] width 89 height 89
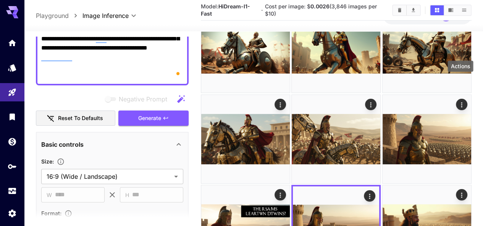
click at [374, 193] on icon "Actions" at bounding box center [370, 197] width 8 height 8
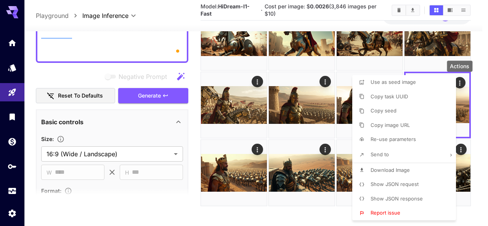
click at [395, 83] on span "Use as seed image" at bounding box center [393, 82] width 45 height 6
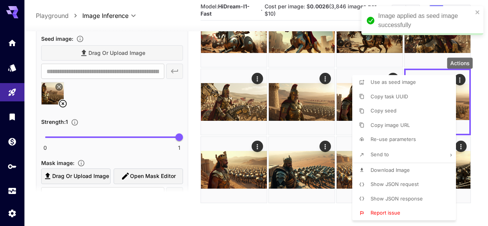
scroll to position [434, 0]
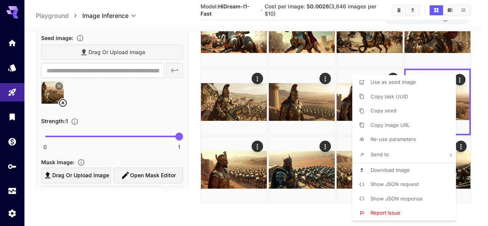
click at [195, 73] on div at bounding box center [244, 113] width 488 height 226
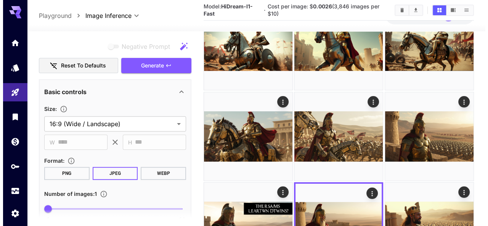
scroll to position [15, 0]
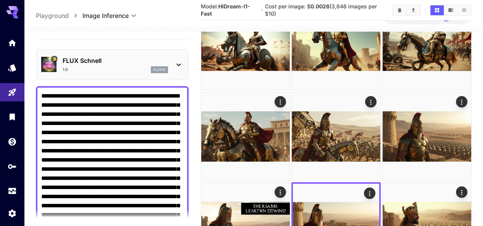
click at [140, 56] on p "FLUX Schnell" at bounding box center [115, 60] width 105 height 9
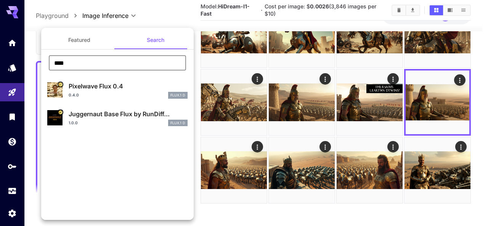
drag, startPoint x: 74, startPoint y: 60, endPoint x: 53, endPoint y: 60, distance: 20.2
click at [53, 60] on input "****" at bounding box center [117, 62] width 137 height 15
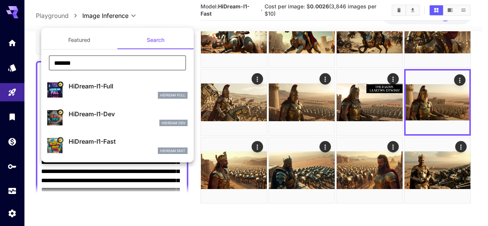
type input "*******"
click at [110, 143] on p "HiDream-I1-Fast" at bounding box center [128, 141] width 119 height 9
type input "**"
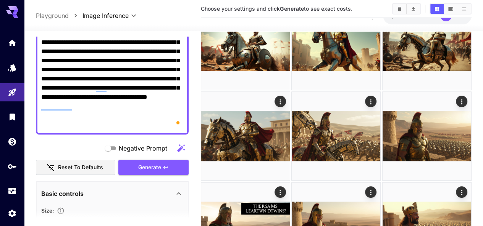
scroll to position [167, 0]
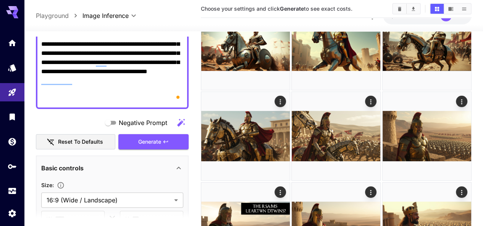
click at [151, 117] on div "Negative Prompt Reset to defaults Generate" at bounding box center [112, 132] width 153 height 35
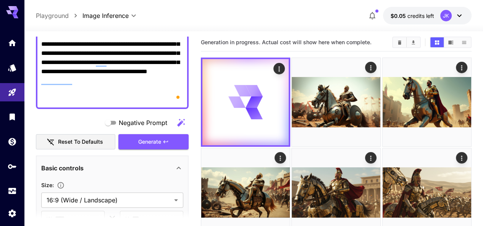
scroll to position [0, 0]
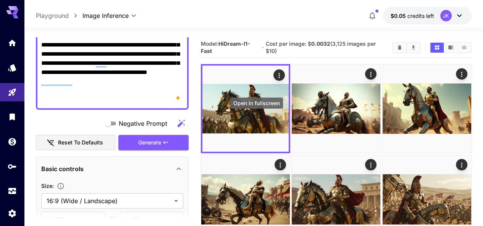
click at [0, 0] on icon "Open in fullscreen" at bounding box center [0, 0] width 0 height 0
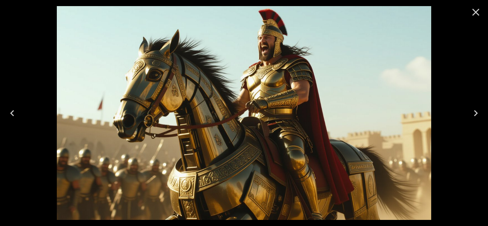
click at [476, 15] on icon "Close" at bounding box center [476, 12] width 12 height 12
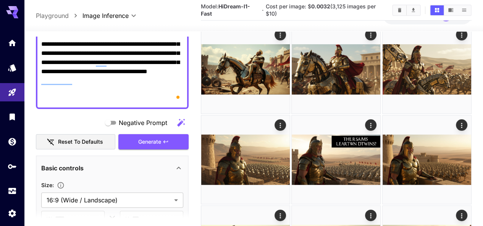
scroll to position [93, 0]
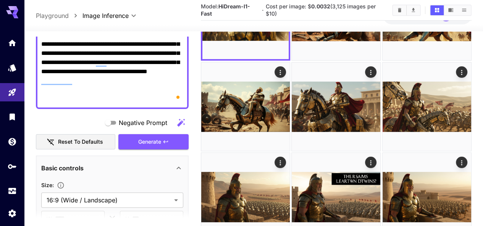
click at [382, 66] on img at bounding box center [426, 107] width 89 height 89
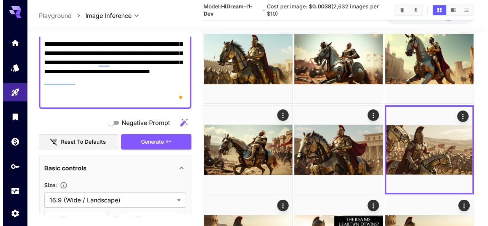
scroll to position [16, 0]
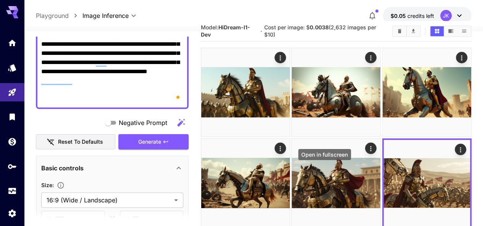
click at [0, 0] on icon "Open in fullscreen" at bounding box center [0, 0] width 0 height 0
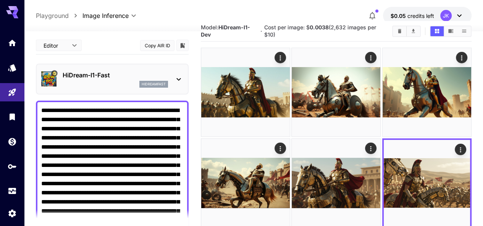
scroll to position [167, 0]
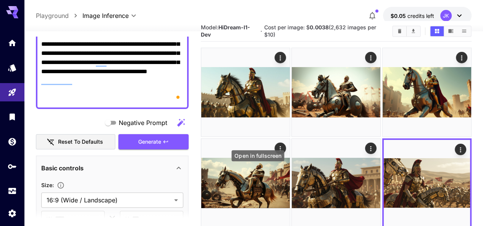
click at [0, 0] on icon "Open in fullscreen" at bounding box center [0, 0] width 0 height 0
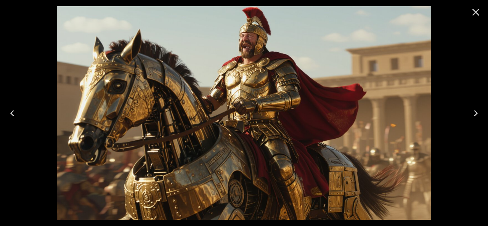
click at [479, 13] on icon "Close" at bounding box center [476, 12] width 12 height 12
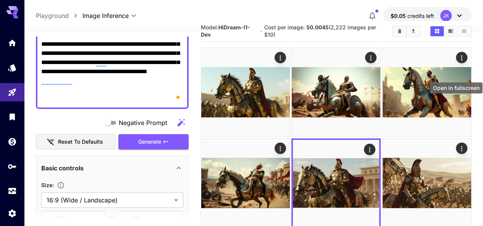
click at [0, 0] on icon "Open in fullscreen" at bounding box center [0, 0] width 0 height 0
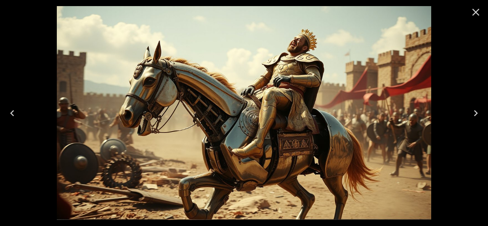
click at [477, 13] on icon "Close" at bounding box center [476, 12] width 12 height 12
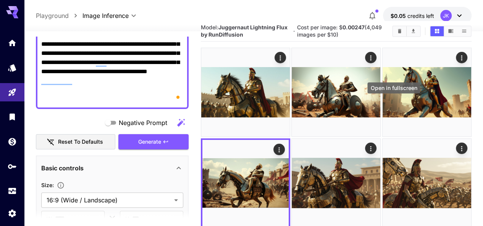
click at [0, 0] on icon "Open in fullscreen" at bounding box center [0, 0] width 0 height 0
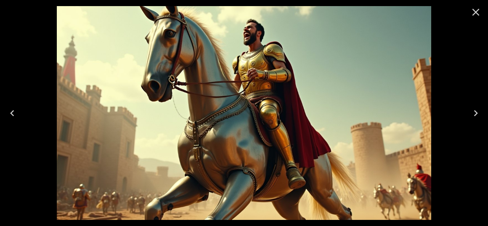
click at [480, 14] on icon "Close" at bounding box center [476, 12] width 12 height 12
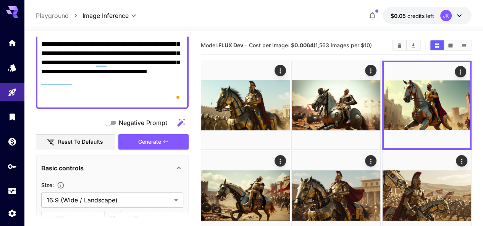
scroll to position [76, 0]
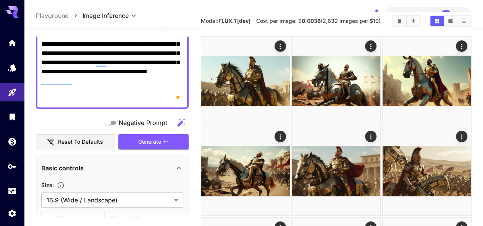
scroll to position [0, 0]
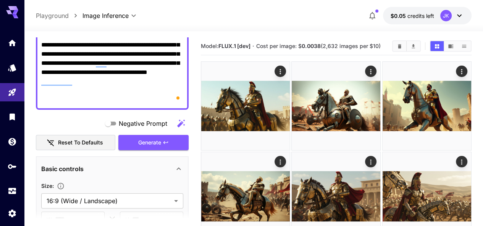
click at [382, 94] on img at bounding box center [426, 106] width 89 height 89
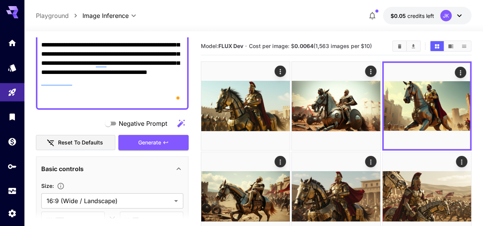
click at [302, 89] on img at bounding box center [336, 106] width 89 height 89
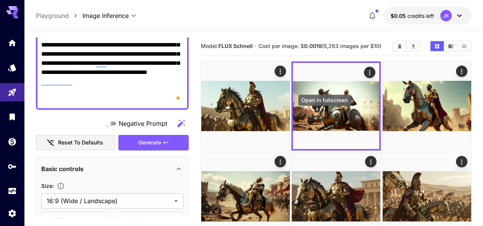
click at [0, 0] on icon "Open in fullscreen" at bounding box center [0, 0] width 0 height 0
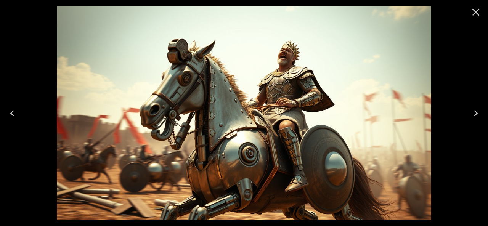
click at [474, 12] on icon "Close" at bounding box center [476, 12] width 12 height 12
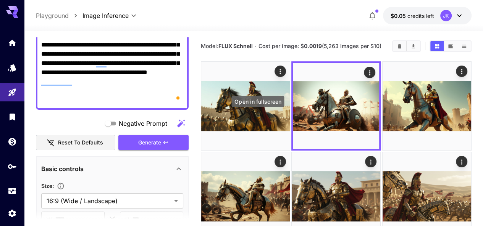
click at [0, 0] on icon "Open in fullscreen" at bounding box center [0, 0] width 0 height 0
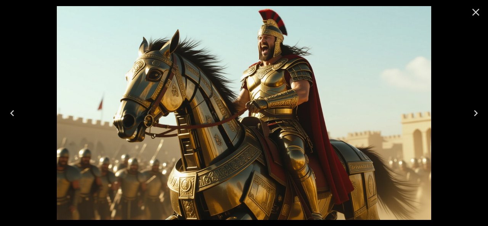
click at [475, 14] on icon "Close" at bounding box center [476, 12] width 12 height 12
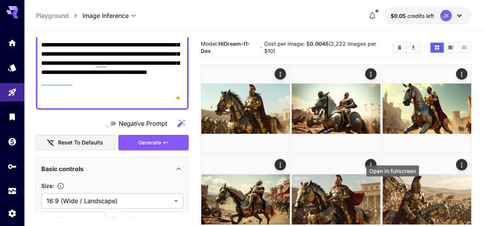
click at [0, 0] on icon "Open in fullscreen" at bounding box center [0, 0] width 0 height 0
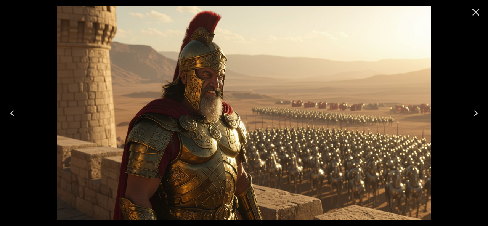
click at [478, 14] on icon "Close" at bounding box center [476, 12] width 7 height 7
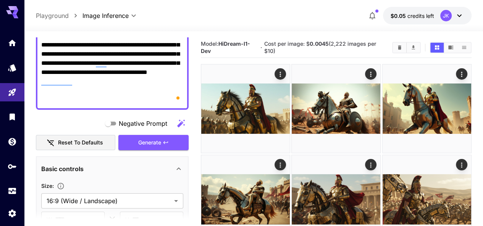
click at [382, 166] on img at bounding box center [426, 199] width 89 height 89
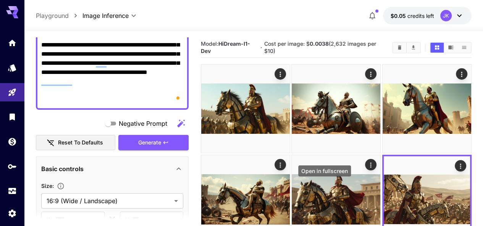
click at [0, 0] on button "Open in fullscreen" at bounding box center [0, 0] width 0 height 0
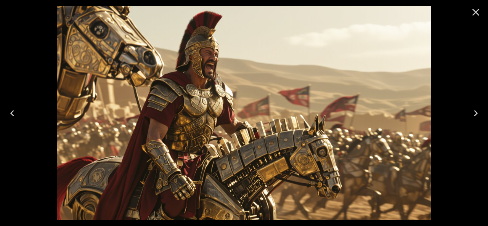
click at [478, 16] on icon "Close" at bounding box center [476, 12] width 12 height 12
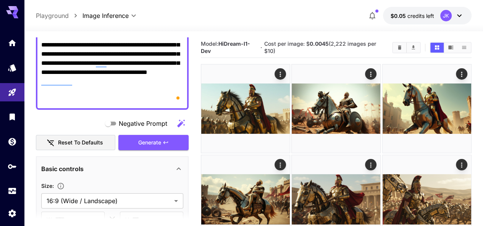
click at [382, 168] on img at bounding box center [426, 199] width 89 height 89
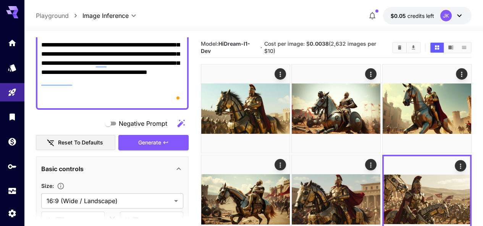
click at [290, 155] on img at bounding box center [245, 199] width 89 height 89
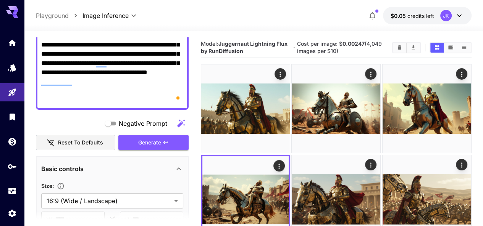
click at [382, 97] on img at bounding box center [426, 108] width 89 height 89
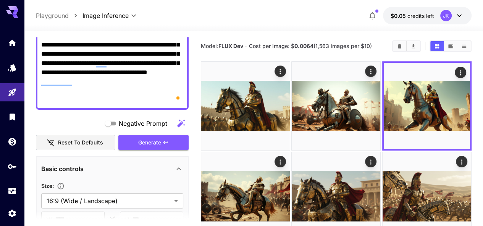
click at [382, 164] on img at bounding box center [426, 196] width 89 height 89
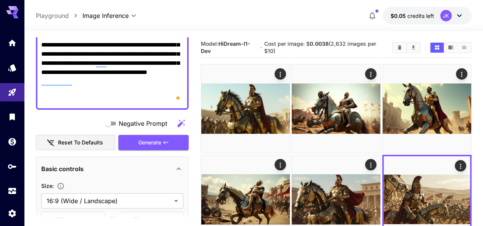
click at [301, 99] on img at bounding box center [336, 108] width 89 height 89
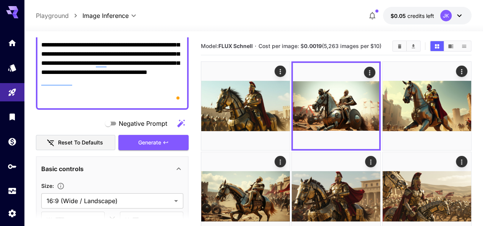
click at [382, 92] on img at bounding box center [426, 106] width 89 height 89
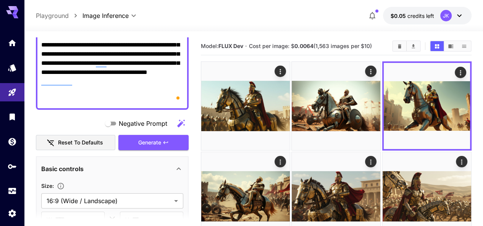
click at [293, 93] on img at bounding box center [336, 106] width 89 height 89
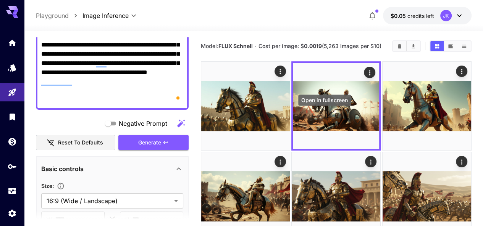
click at [0, 0] on icon "Open in fullscreen" at bounding box center [0, 0] width 0 height 0
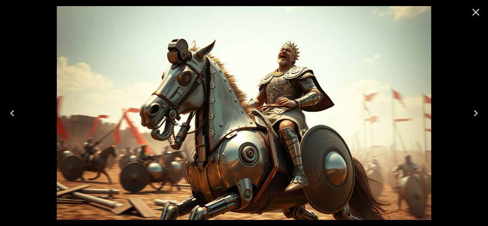
click at [476, 15] on icon "Close" at bounding box center [476, 12] width 12 height 12
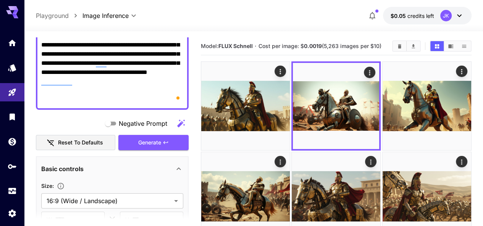
click at [382, 88] on img at bounding box center [426, 106] width 89 height 89
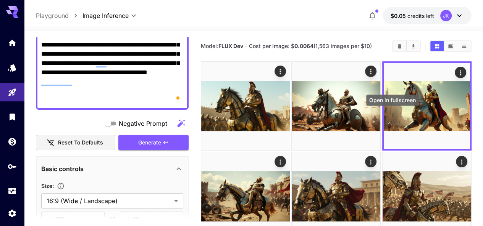
click at [0, 0] on icon "Open in fullscreen" at bounding box center [0, 0] width 0 height 0
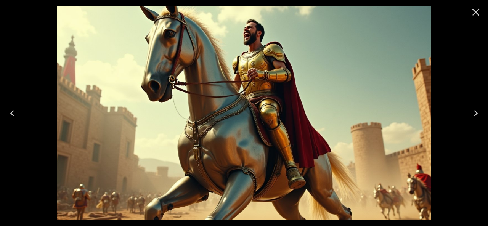
click at [478, 16] on icon "Close" at bounding box center [476, 12] width 12 height 12
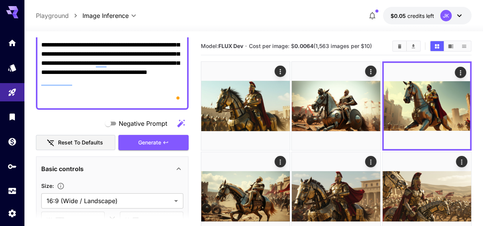
click at [234, 90] on img at bounding box center [245, 106] width 89 height 89
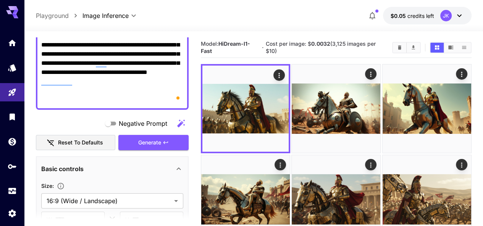
click at [298, 103] on img at bounding box center [336, 108] width 89 height 89
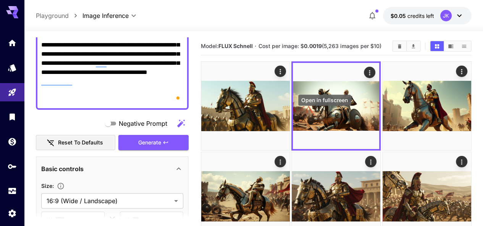
click at [0, 0] on icon "Open in fullscreen" at bounding box center [0, 0] width 0 height 0
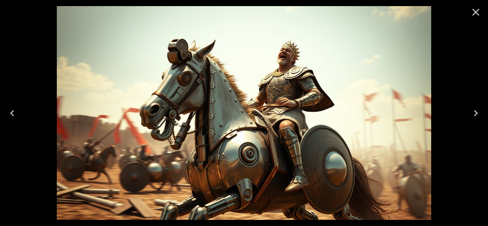
click at [477, 15] on icon "Close" at bounding box center [476, 12] width 12 height 12
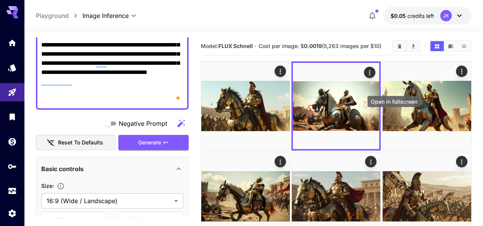
click at [0, 0] on icon "Open in fullscreen" at bounding box center [0, 0] width 0 height 0
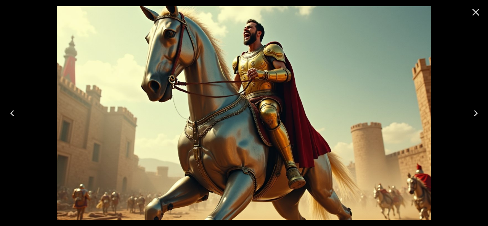
click at [481, 12] on icon "Close" at bounding box center [476, 12] width 12 height 12
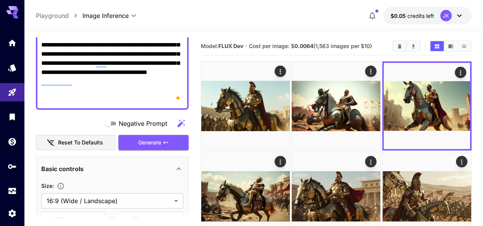
click at [382, 162] on img at bounding box center [426, 196] width 89 height 89
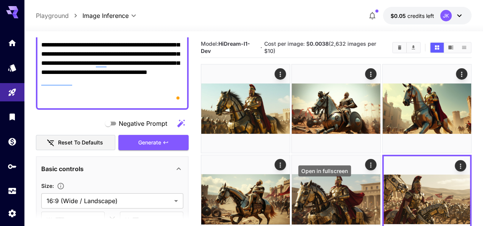
click at [0, 0] on icon "Open in fullscreen" at bounding box center [0, 0] width 0 height 0
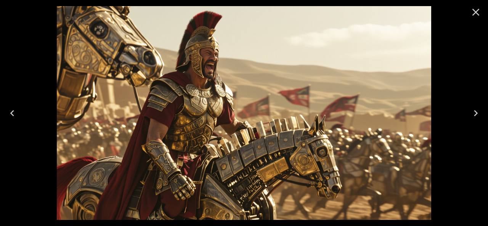
click at [475, 15] on icon "Close" at bounding box center [476, 12] width 12 height 12
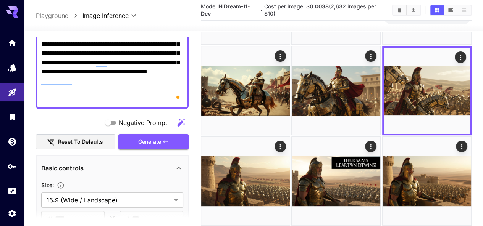
scroll to position [114, 0]
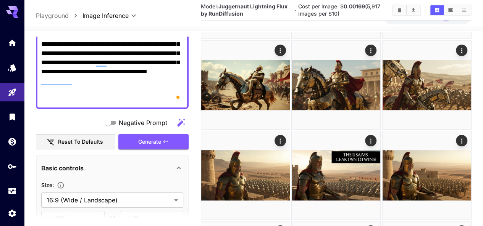
click at [382, 131] on img at bounding box center [426, 175] width 89 height 89
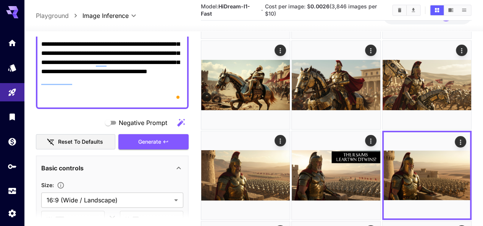
scroll to position [76, 0]
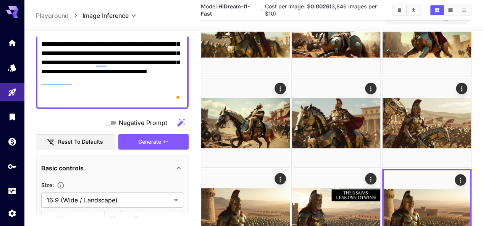
click at [382, 95] on img at bounding box center [426, 123] width 89 height 89
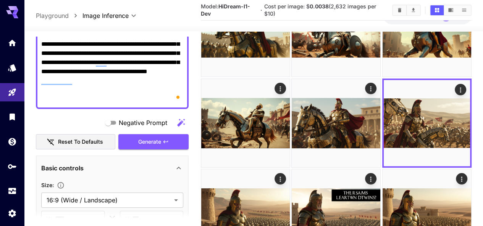
click at [292, 90] on img at bounding box center [336, 123] width 89 height 89
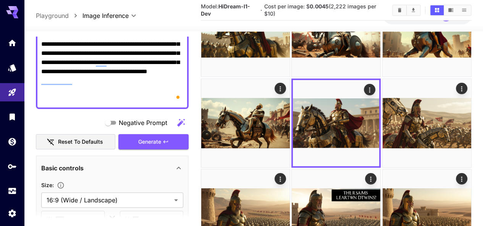
scroll to position [0, 0]
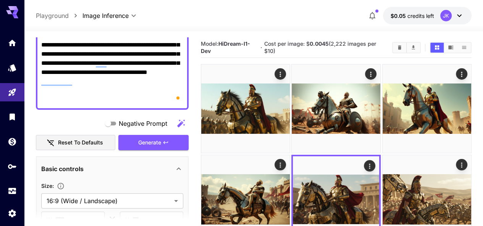
click at [290, 155] on img at bounding box center [245, 199] width 89 height 89
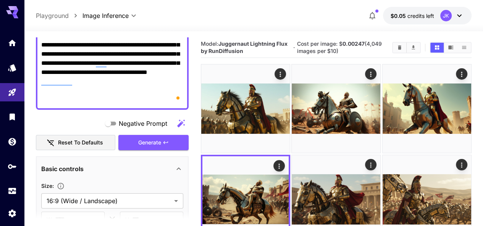
click at [0, 0] on button "Open in fullscreen" at bounding box center [0, 0] width 0 height 0
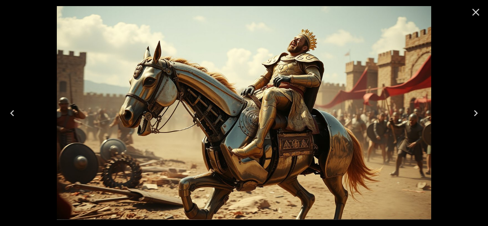
click at [478, 14] on icon "Close" at bounding box center [476, 12] width 7 height 7
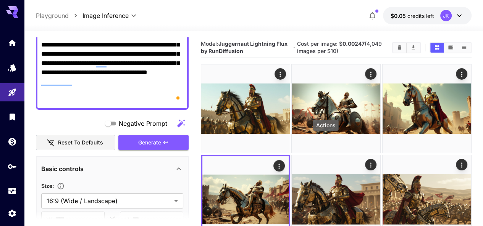
scroll to position [38, 0]
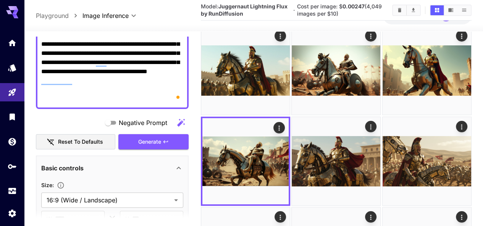
click at [292, 126] on img at bounding box center [336, 161] width 89 height 89
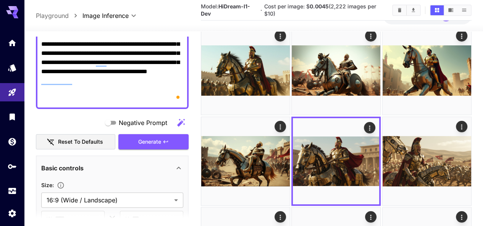
click at [382, 130] on img at bounding box center [426, 161] width 89 height 89
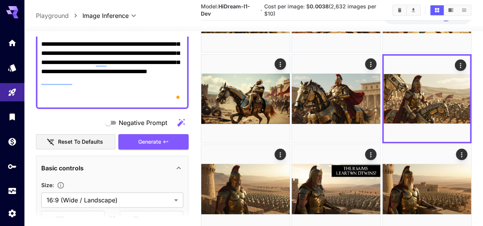
scroll to position [114, 0]
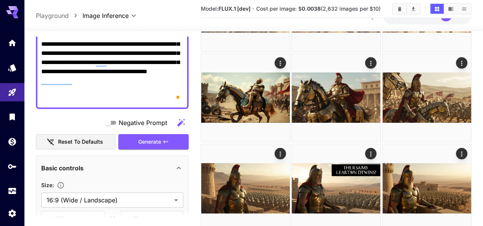
scroll to position [76, 0]
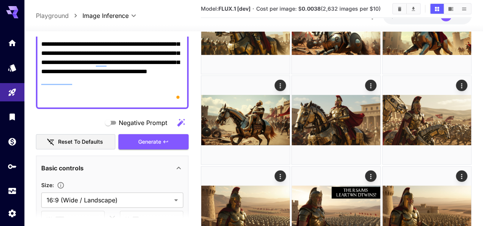
click at [0, 0] on icon "Open in fullscreen" at bounding box center [0, 0] width 0 height 0
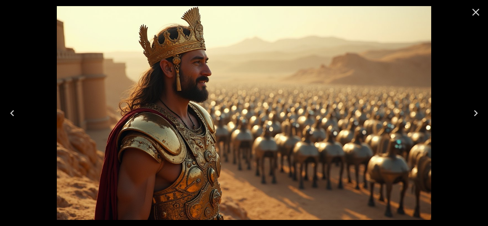
click at [475, 13] on icon "Close" at bounding box center [476, 12] width 7 height 7
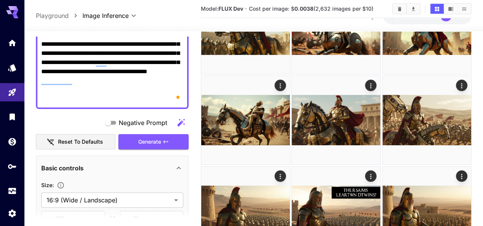
click at [382, 167] on img at bounding box center [426, 211] width 89 height 89
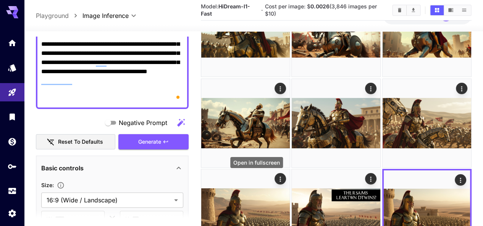
click at [0, 0] on icon "Open in fullscreen" at bounding box center [0, 0] width 0 height 0
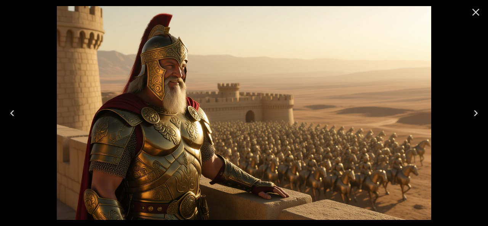
click at [483, 14] on button "Close" at bounding box center [476, 12] width 18 height 18
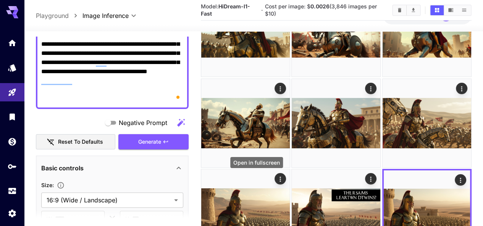
click at [0, 0] on icon "Open in fullscreen" at bounding box center [0, 0] width 0 height 0
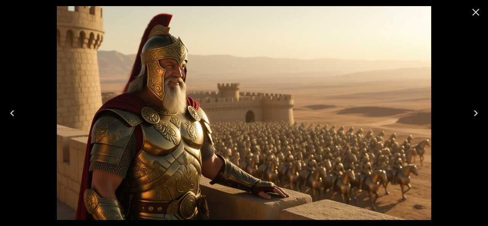
click at [480, 14] on icon "Close" at bounding box center [476, 12] width 12 height 12
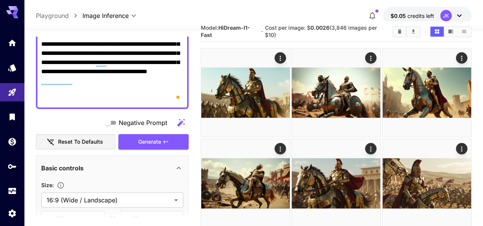
scroll to position [0, 0]
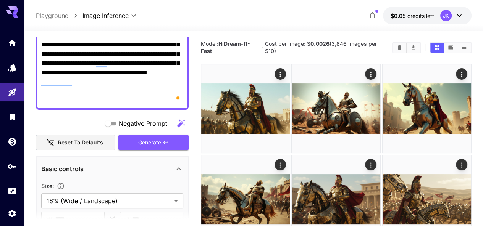
click at [237, 95] on img at bounding box center [245, 108] width 89 height 89
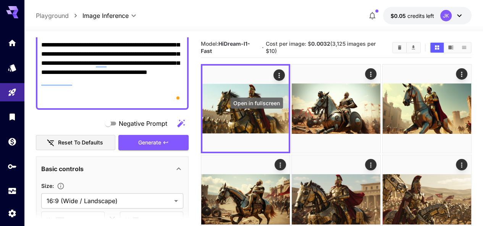
click at [0, 0] on icon "Open in fullscreen" at bounding box center [0, 0] width 0 height 0
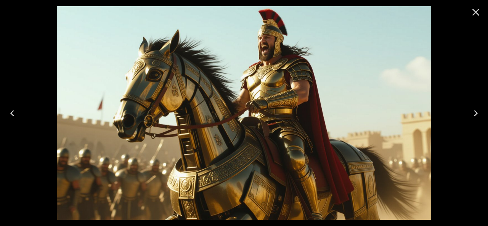
click at [473, 12] on icon "Close" at bounding box center [476, 12] width 12 height 12
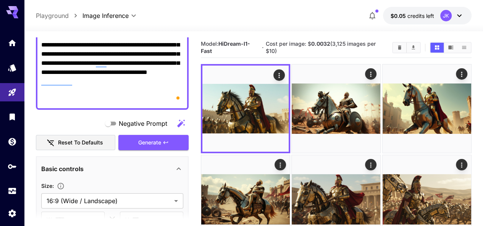
scroll to position [38, 0]
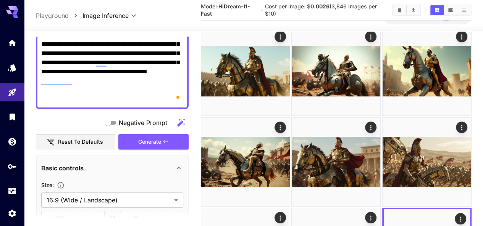
scroll to position [0, 0]
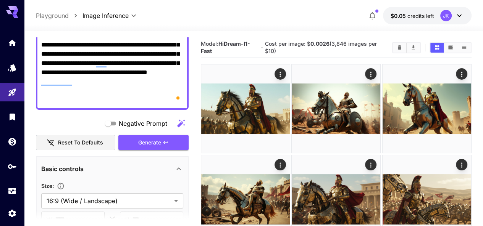
click at [153, 142] on span "Generate" at bounding box center [149, 143] width 23 height 10
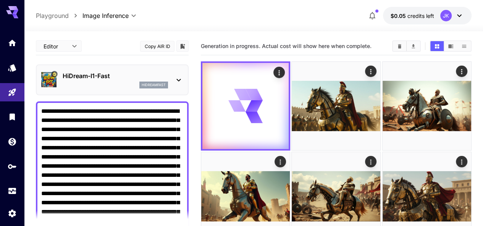
scroll to position [76, 0]
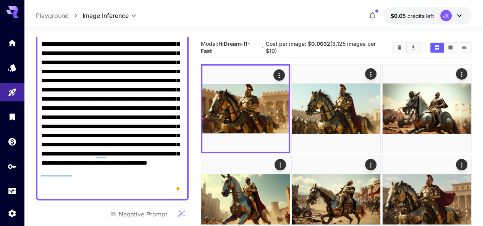
click at [0, 0] on icon "Open in fullscreen" at bounding box center [0, 0] width 0 height 0
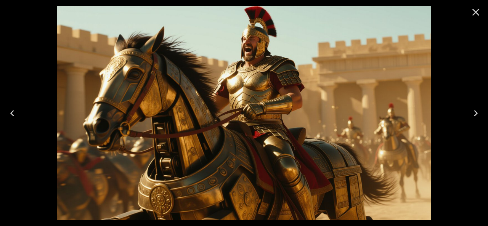
click at [476, 14] on icon "Close" at bounding box center [476, 12] width 12 height 12
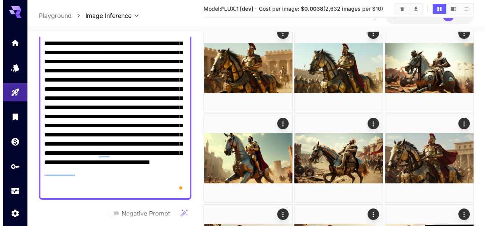
scroll to position [38, 0]
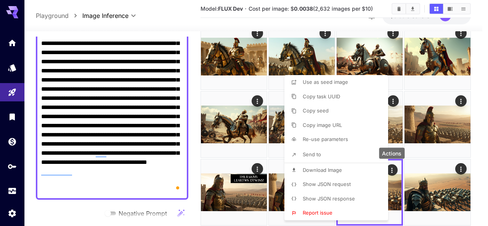
click at [322, 81] on span "Use as seed image" at bounding box center [325, 82] width 45 height 6
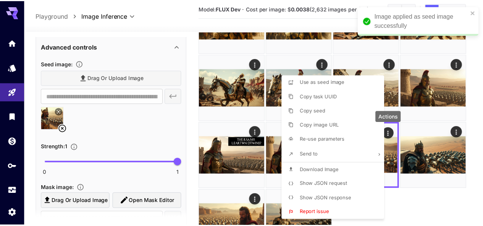
scroll to position [0, 0]
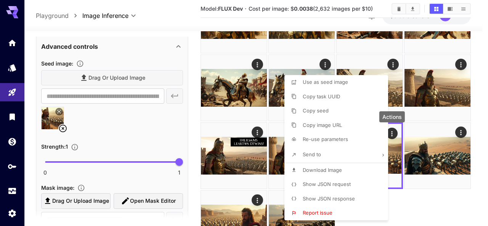
click at [192, 69] on div at bounding box center [244, 113] width 488 height 226
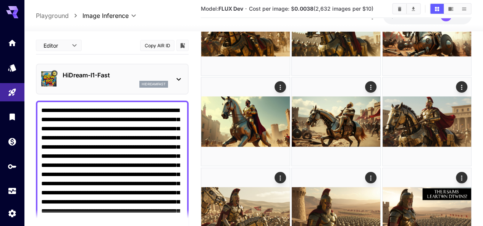
click at [120, 77] on p "HiDream-I1-Fast" at bounding box center [115, 75] width 105 height 9
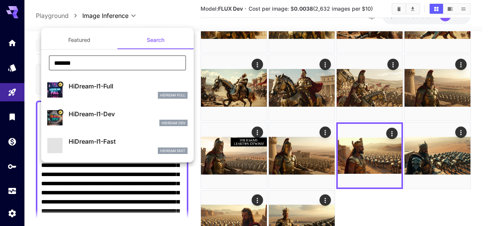
drag, startPoint x: 72, startPoint y: 64, endPoint x: 50, endPoint y: 63, distance: 21.8
click at [50, 63] on input "*******" at bounding box center [117, 62] width 137 height 15
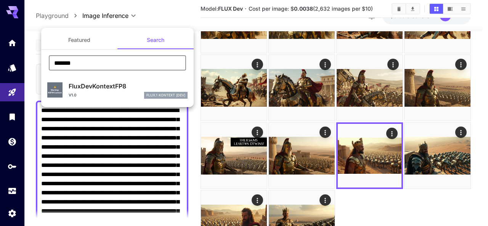
click at [66, 65] on input "*******" at bounding box center [117, 62] width 137 height 15
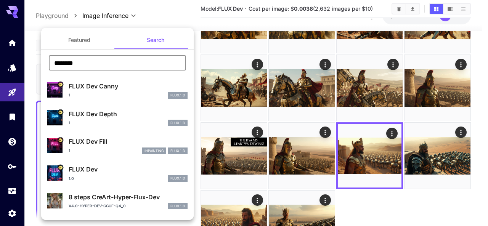
type input "********"
click at [85, 172] on p "FLUX Dev" at bounding box center [128, 169] width 119 height 9
type input "**"
type input "***"
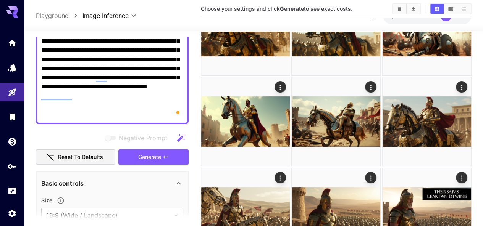
scroll to position [153, 0]
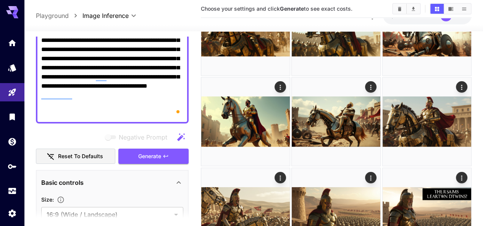
click at [154, 156] on span "Generate" at bounding box center [149, 157] width 23 height 10
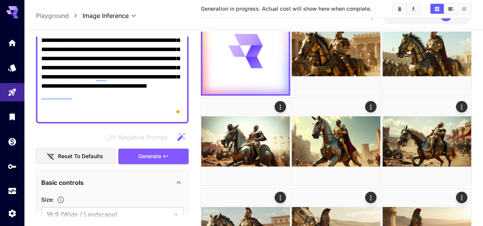
scroll to position [0, 0]
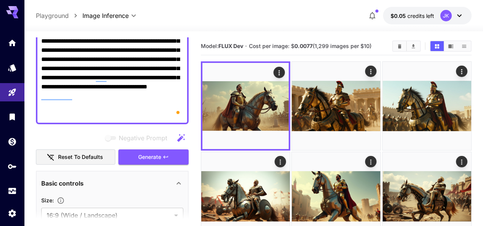
click at [0, 0] on icon "Open in fullscreen" at bounding box center [0, 0] width 0 height 0
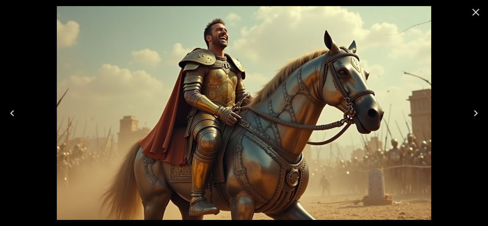
click at [479, 11] on icon "Close" at bounding box center [476, 12] width 12 height 12
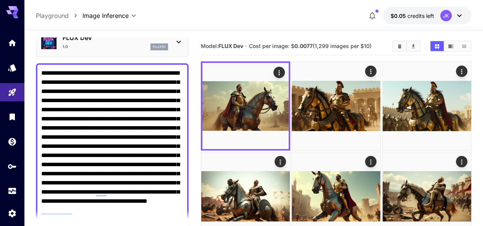
scroll to position [38, 0]
click at [130, 113] on textarea "**********" at bounding box center [112, 151] width 142 height 165
paste textarea "To enrich screen reader interactions, please activate Accessibility in Grammarl…"
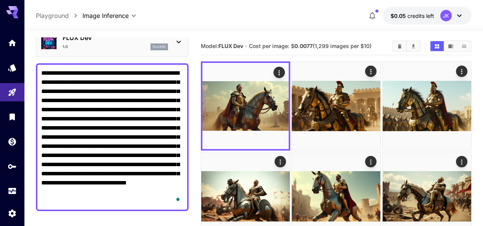
scroll to position [114, 0]
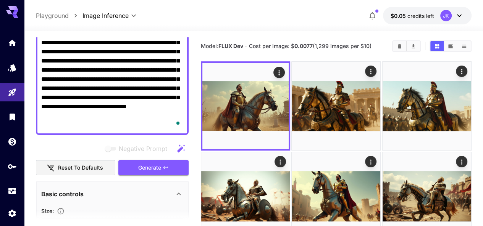
type textarea "**********"
click at [159, 164] on span "Generate" at bounding box center [149, 168] width 23 height 10
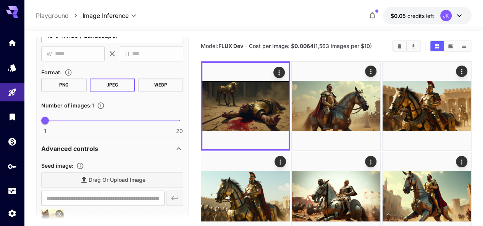
scroll to position [382, 0]
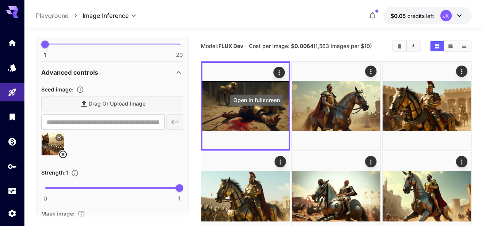
click at [0, 0] on icon "Open in fullscreen" at bounding box center [0, 0] width 0 height 0
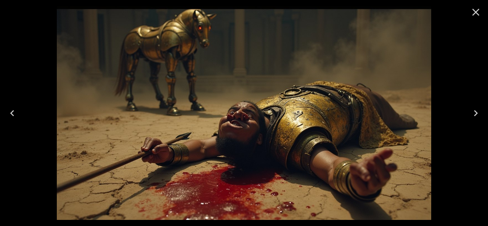
click at [478, 10] on icon "Close" at bounding box center [476, 12] width 7 height 7
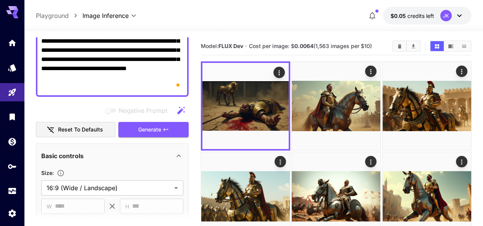
scroll to position [0, 0]
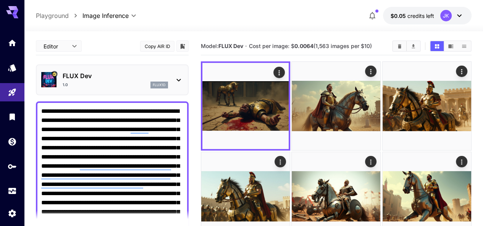
click at [179, 79] on icon at bounding box center [178, 80] width 9 height 9
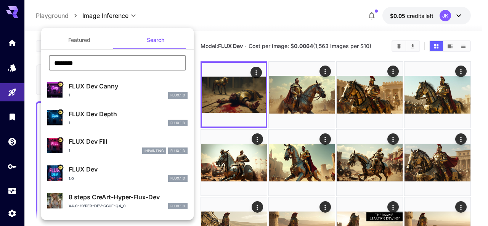
drag, startPoint x: 106, startPoint y: 64, endPoint x: 47, endPoint y: 64, distance: 58.8
click at [47, 64] on div "******** ​" at bounding box center [117, 65] width 153 height 21
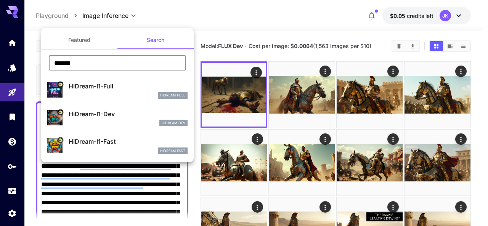
type input "*******"
click at [111, 117] on p "HiDream-I1-Dev" at bounding box center [128, 114] width 119 height 9
type input "*"
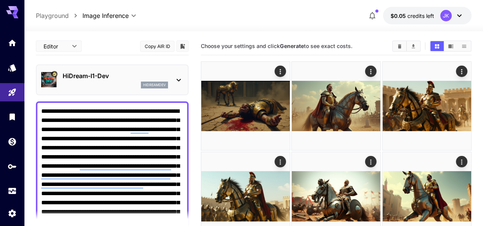
scroll to position [153, 0]
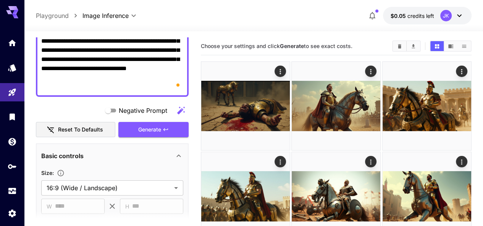
click at [155, 130] on span "Generate" at bounding box center [149, 130] width 23 height 10
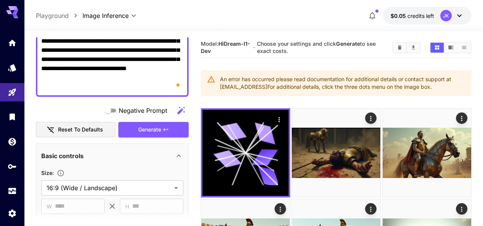
click at [139, 132] on span "Generate" at bounding box center [149, 130] width 23 height 10
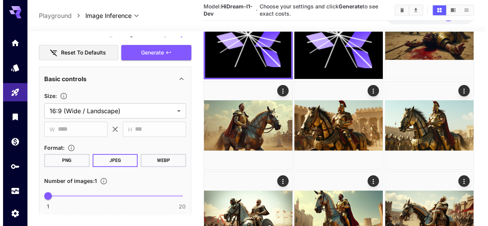
scroll to position [229, 0]
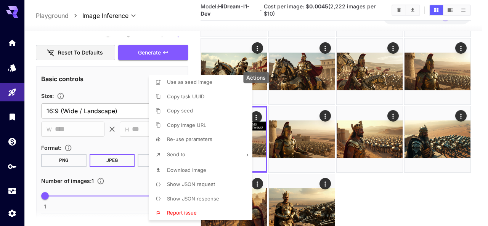
click at [208, 82] on span "Use as seed image" at bounding box center [189, 82] width 45 height 6
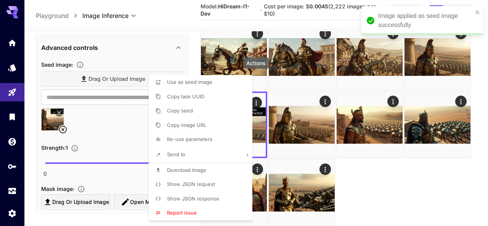
scroll to position [407, 0]
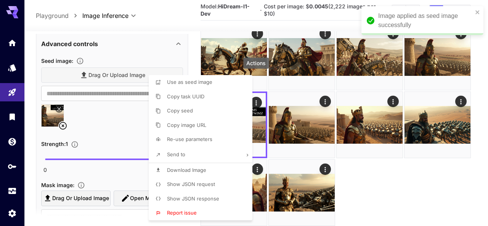
click at [380, 153] on div at bounding box center [244, 113] width 488 height 226
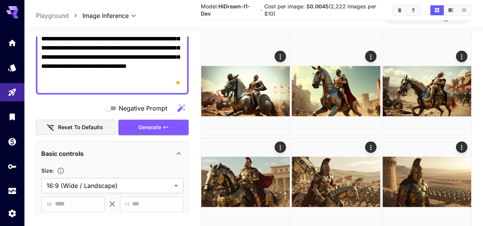
scroll to position [140, 0]
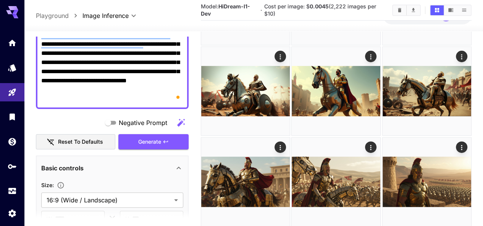
click at [153, 137] on span "Generate" at bounding box center [149, 142] width 23 height 10
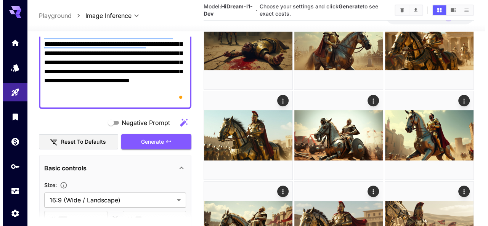
scroll to position [8, 0]
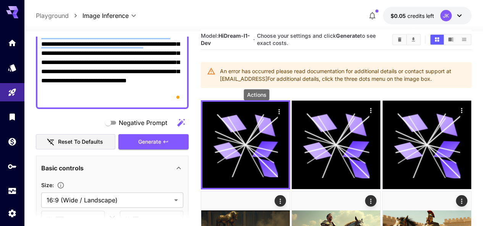
click at [279, 110] on icon "Actions" at bounding box center [279, 111] width 1 height 5
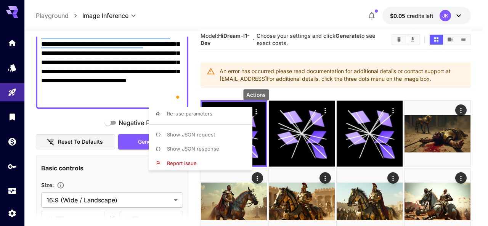
click at [189, 160] on span "Report issue" at bounding box center [182, 163] width 30 height 6
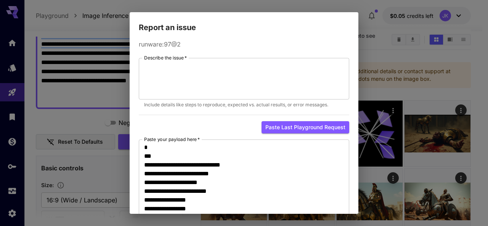
click at [190, 80] on div at bounding box center [244, 113] width 488 height 226
drag, startPoint x: 183, startPoint y: 70, endPoint x: 205, endPoint y: 102, distance: 39.2
click at [183, 70] on textarea "Describe the issue   *" at bounding box center [244, 78] width 200 height 35
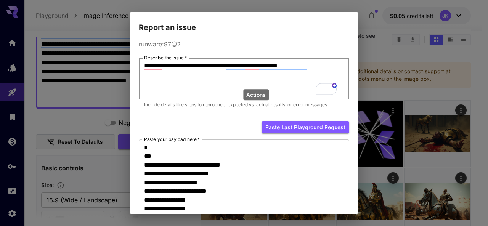
scroll to position [72, 0]
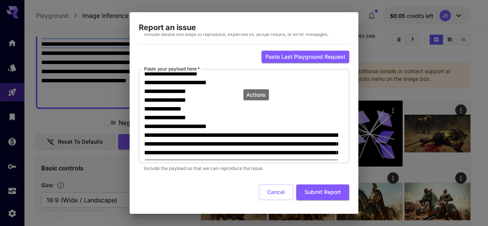
type textarea "**********"
click at [322, 190] on button "Submit Report" at bounding box center [323, 193] width 53 height 16
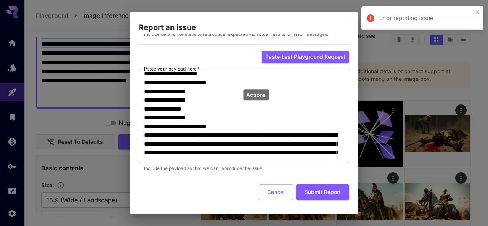
click at [274, 185] on button "Cancel" at bounding box center [276, 193] width 34 height 16
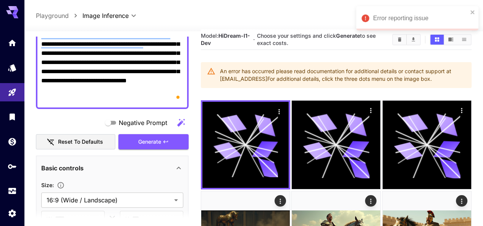
scroll to position [0, 0]
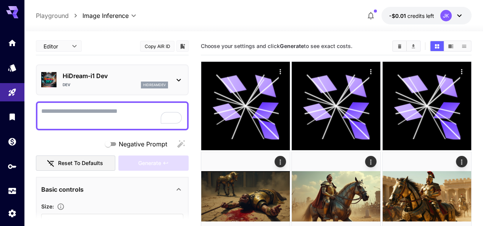
scroll to position [153, 0]
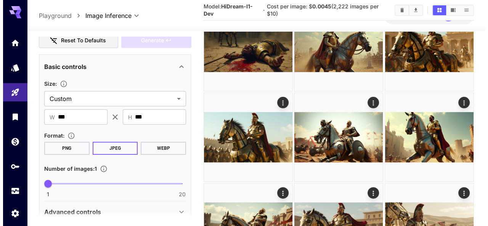
scroll to position [122, 0]
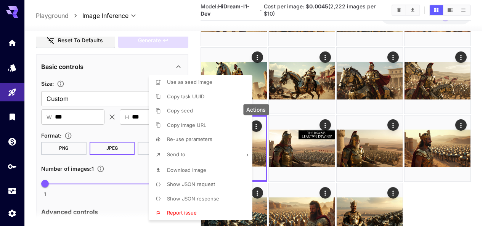
click at [195, 81] on span "Use as seed image" at bounding box center [189, 82] width 45 height 6
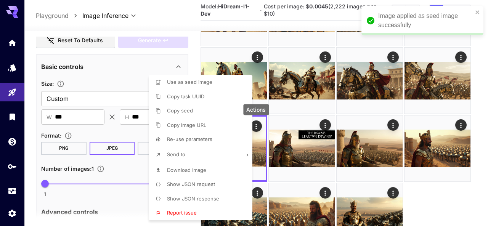
type input "**********"
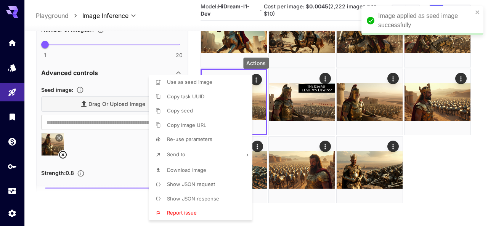
scroll to position [237, 0]
click at [297, 212] on div at bounding box center [244, 113] width 488 height 226
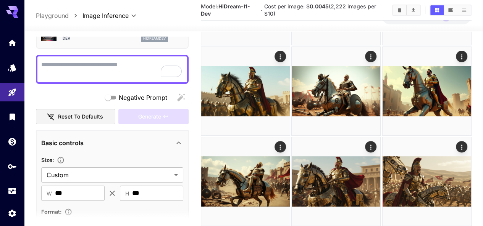
scroll to position [0, 0]
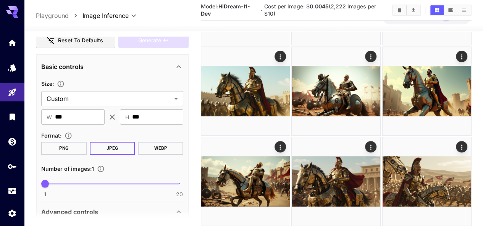
click at [174, 74] on body "**********" at bounding box center [241, 161] width 483 height 720
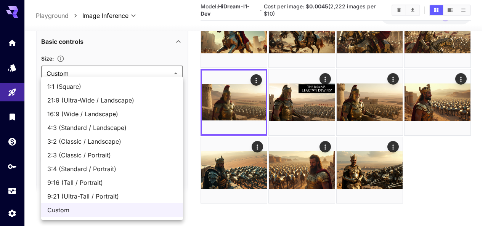
click at [176, 72] on div at bounding box center [244, 113] width 488 height 226
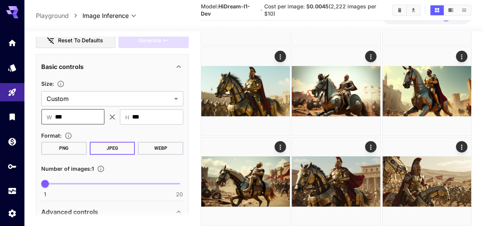
drag, startPoint x: 74, startPoint y: 90, endPoint x: 56, endPoint y: 89, distance: 17.9
click at [55, 110] on input "***" at bounding box center [80, 117] width 50 height 15
type input "****"
click at [142, 110] on input "***" at bounding box center [157, 117] width 51 height 15
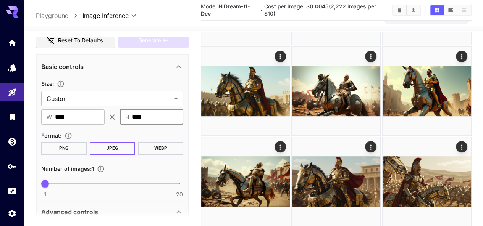
click at [157, 110] on input "****" at bounding box center [157, 117] width 51 height 15
type input "****"
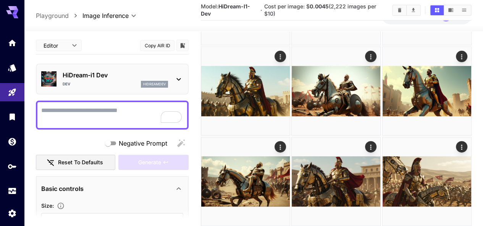
click at [87, 106] on textarea "Negative Prompt" at bounding box center [112, 115] width 142 height 18
paste textarea "**********"
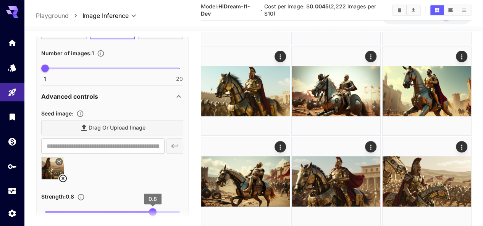
type textarea "**********"
drag, startPoint x: 190, startPoint y: 184, endPoint x: 188, endPoint y: 179, distance: 5.3
click at [193, 184] on main "**********" at bounding box center [253, 172] width 435 height 666
type input "*"
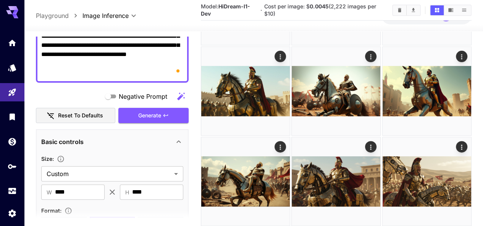
click at [161, 108] on button "Generate" at bounding box center [153, 116] width 70 height 16
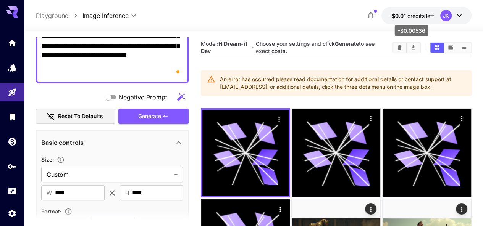
click at [411, 18] on span "credits left" at bounding box center [420, 16] width 27 height 6
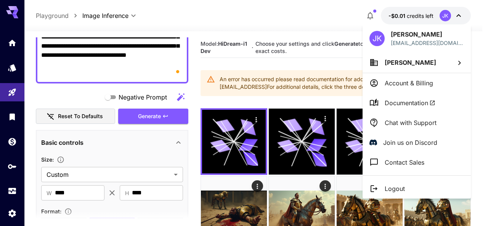
click at [338, 18] on div at bounding box center [244, 113] width 488 height 226
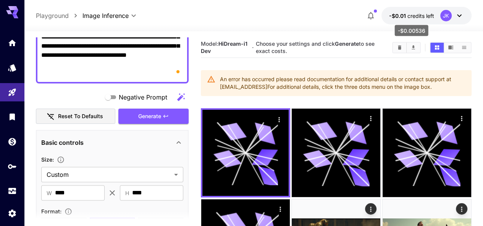
click at [406, 14] on span "-$0.01" at bounding box center [398, 16] width 18 height 6
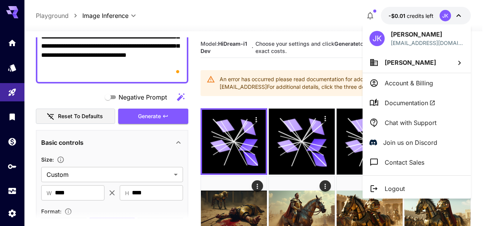
drag, startPoint x: 401, startPoint y: 83, endPoint x: 315, endPoint y: 88, distance: 86.0
click at [400, 82] on p "Account & Billing" at bounding box center [409, 83] width 48 height 9
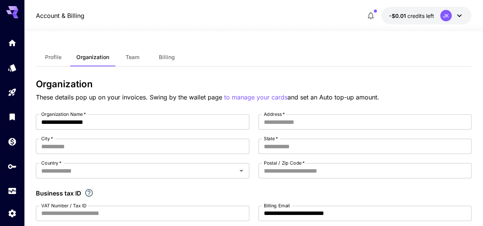
click at [170, 56] on span "Billing" at bounding box center [167, 57] width 16 height 7
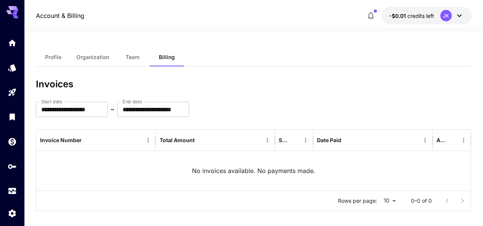
click at [50, 58] on span "Profile" at bounding box center [53, 57] width 16 height 7
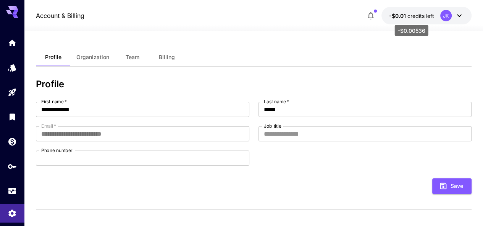
click at [418, 15] on span "credits left" at bounding box center [420, 16] width 27 height 6
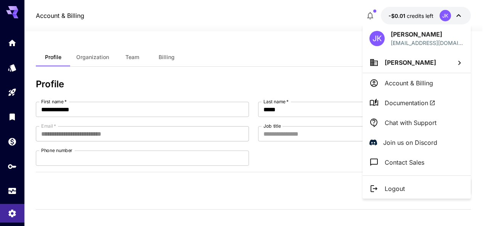
click at [343, 52] on div at bounding box center [244, 113] width 488 height 226
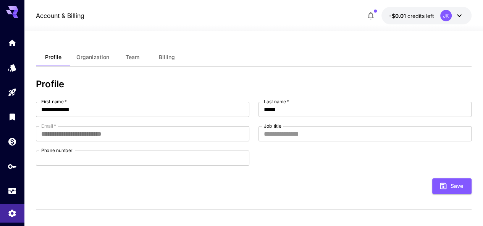
click at [458, 19] on icon at bounding box center [458, 15] width 9 height 9
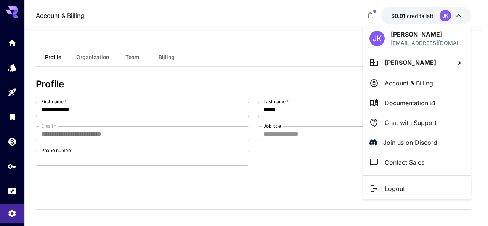
click at [447, 60] on li "[PERSON_NAME]" at bounding box center [417, 62] width 108 height 21
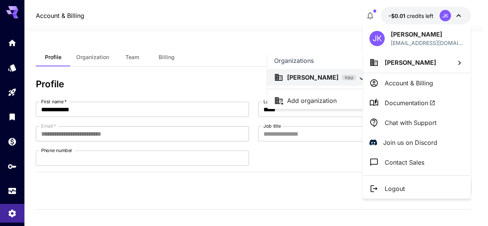
click at [337, 40] on div at bounding box center [244, 113] width 488 height 226
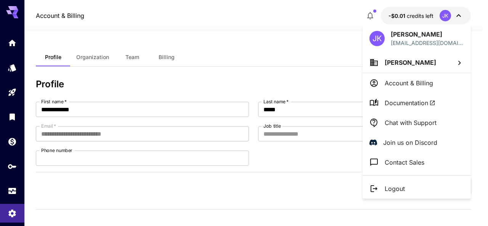
click at [272, 36] on div at bounding box center [244, 113] width 488 height 226
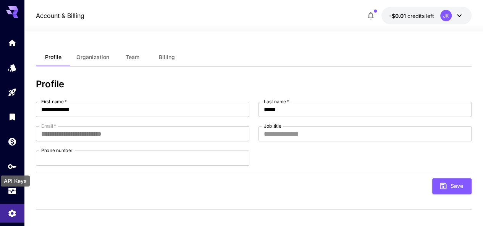
click at [11, 167] on icon "API Keys" at bounding box center [12, 166] width 8 height 5
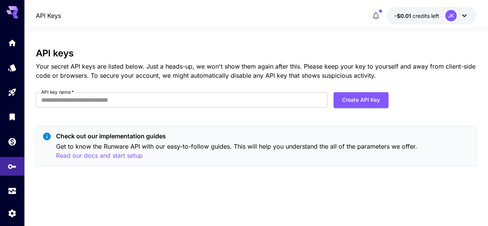
click at [125, 103] on input "API key name   *" at bounding box center [182, 99] width 292 height 15
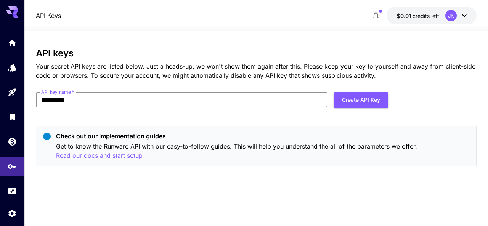
type input "**********"
click at [363, 99] on button "Create API Key" at bounding box center [361, 100] width 55 height 16
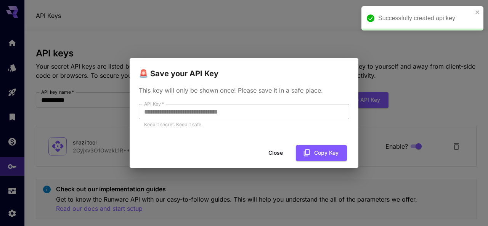
click at [305, 153] on icon "button" at bounding box center [307, 153] width 6 height 7
click at [288, 153] on button "Close" at bounding box center [282, 153] width 34 height 16
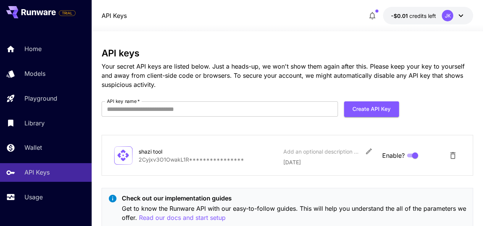
click at [181, 159] on p "**********" at bounding box center [208, 160] width 139 height 8
click at [219, 159] on p "**********" at bounding box center [208, 160] width 139 height 8
click at [127, 157] on icon at bounding box center [122, 155] width 13 height 13
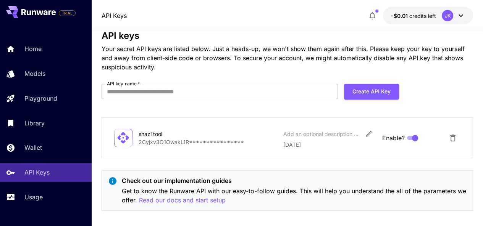
scroll to position [25, 0]
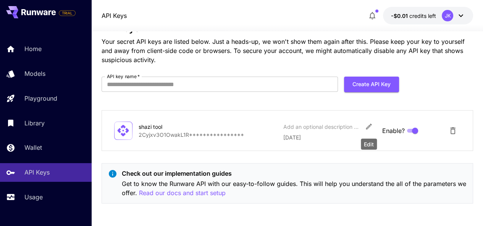
click at [368, 125] on icon "Edit" at bounding box center [369, 127] width 8 height 8
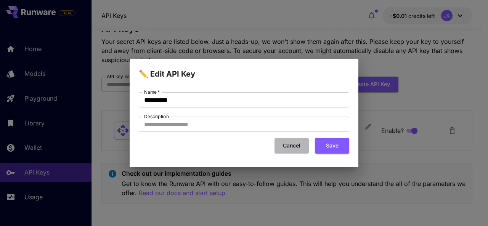
drag, startPoint x: 292, startPoint y: 146, endPoint x: 238, endPoint y: 143, distance: 53.1
click at [292, 146] on button "Cancel" at bounding box center [292, 146] width 34 height 16
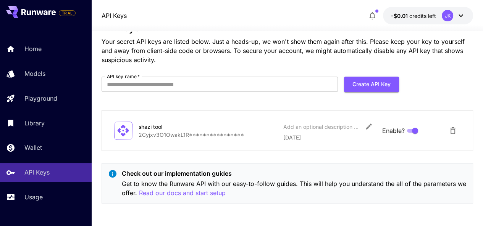
click at [198, 134] on p "**********" at bounding box center [208, 135] width 139 height 8
drag, startPoint x: 153, startPoint y: 134, endPoint x: 192, endPoint y: 135, distance: 38.2
click at [192, 135] on p "**********" at bounding box center [208, 135] width 139 height 8
click at [210, 138] on p "**********" at bounding box center [208, 135] width 139 height 8
click at [125, 129] on icon at bounding box center [122, 130] width 13 height 13
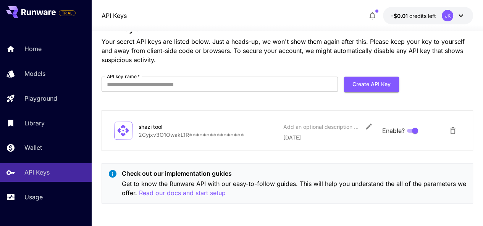
click at [169, 133] on p "**********" at bounding box center [208, 135] width 139 height 8
click at [196, 134] on p "**********" at bounding box center [208, 135] width 139 height 8
click at [253, 87] on input "API key name   *" at bounding box center [220, 84] width 236 height 15
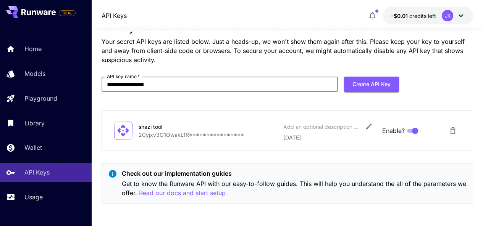
type input "**********"
click at [371, 90] on button "Create API Key" at bounding box center [371, 85] width 55 height 16
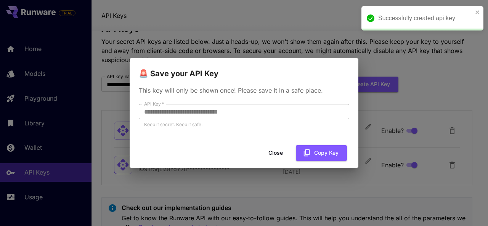
click at [322, 152] on button "Copy Key" at bounding box center [321, 153] width 51 height 16
click at [283, 151] on button "Close" at bounding box center [282, 153] width 34 height 16
